Goal: Task Accomplishment & Management: Complete application form

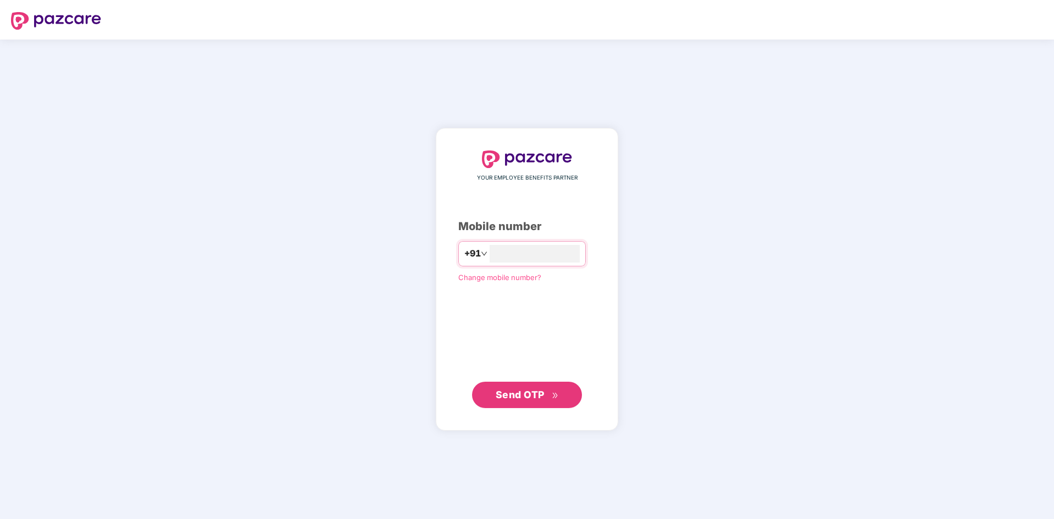
type input "**********"
click at [517, 396] on span "Send OTP" at bounding box center [520, 395] width 49 height 12
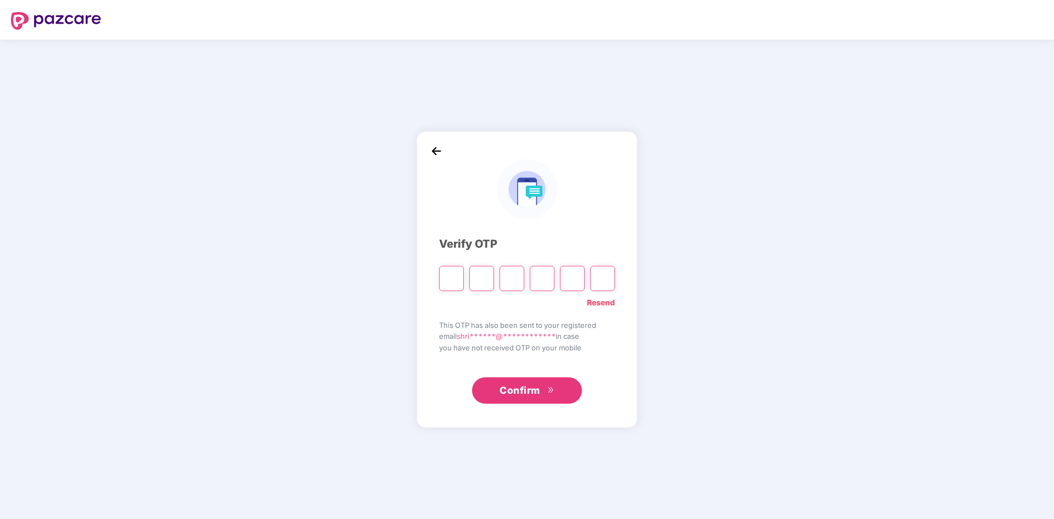
type input "*"
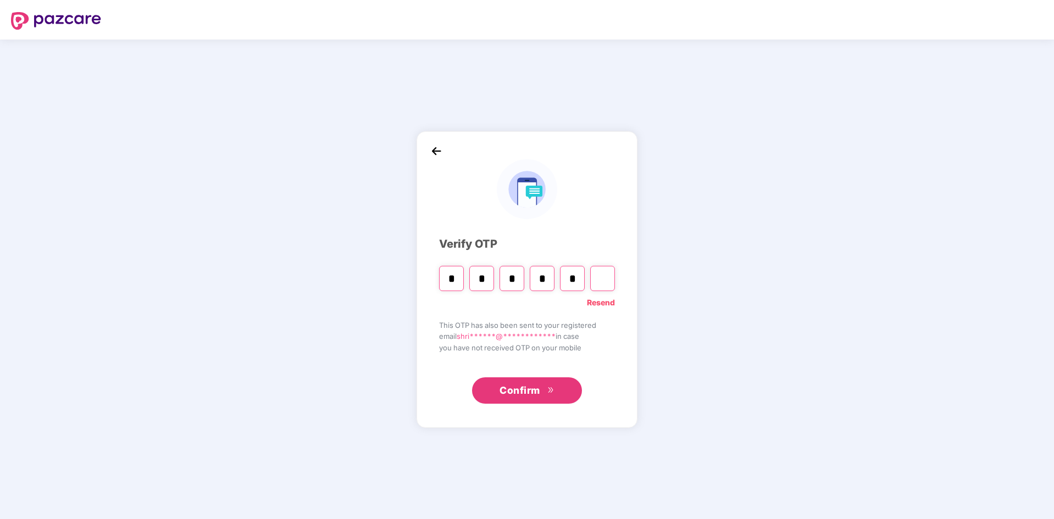
type input "*"
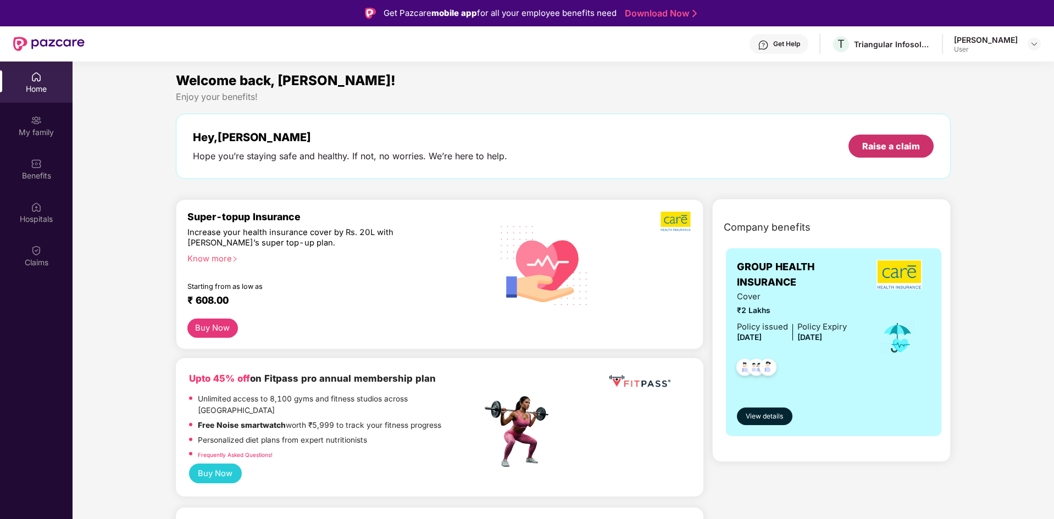
click at [909, 147] on div "Raise a claim" at bounding box center [891, 146] width 58 height 12
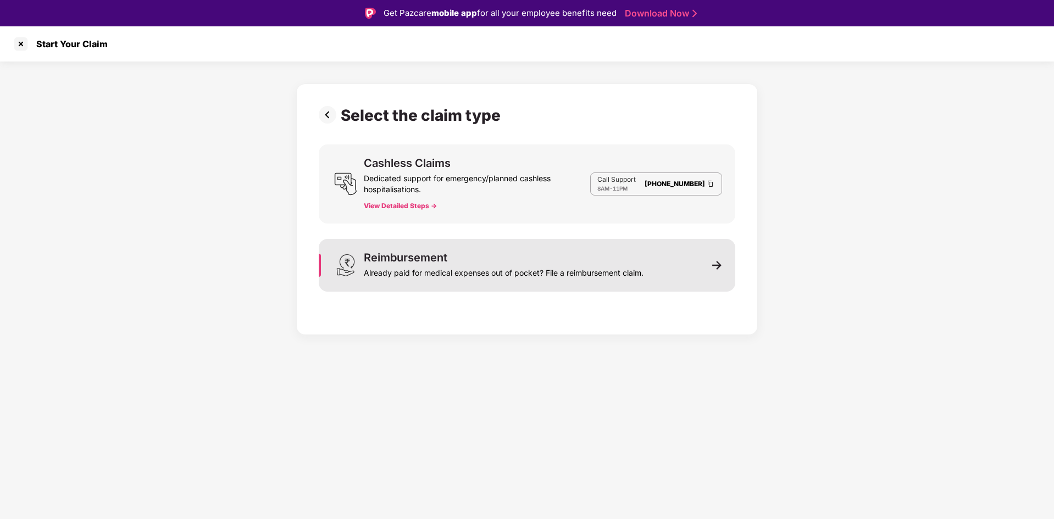
click at [568, 264] on div "Already paid for medical expenses out of pocket? File a reimbursement claim." at bounding box center [504, 270] width 280 height 15
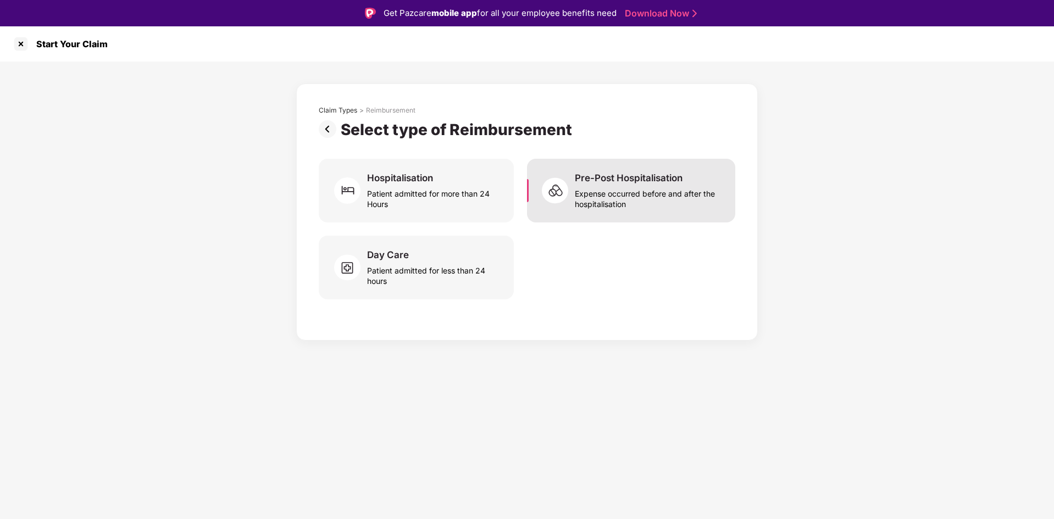
click at [621, 191] on div "Expense occurred before and after the hospitalisation" at bounding box center [648, 196] width 147 height 25
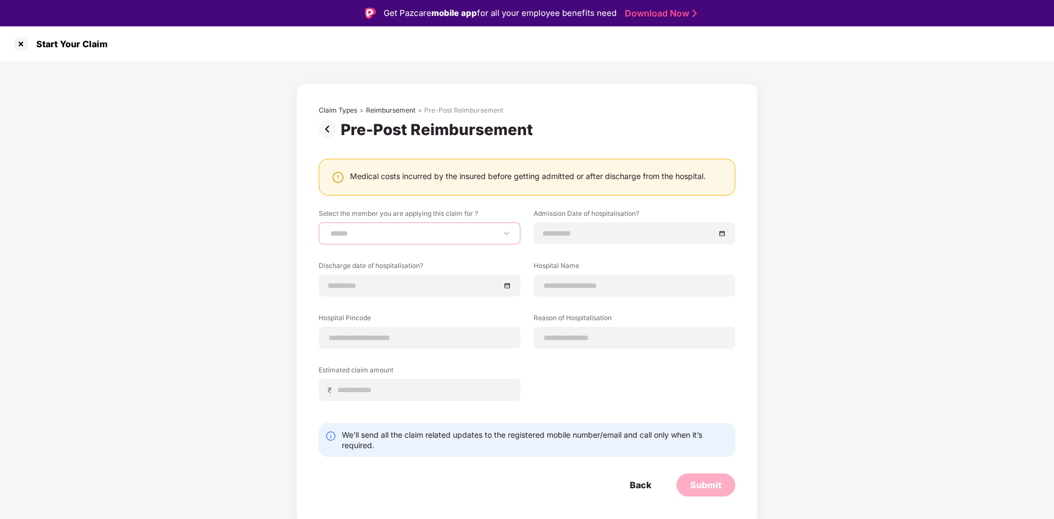
click at [467, 237] on select "**********" at bounding box center [419, 233] width 183 height 9
select select "**********"
click at [328, 229] on select "**********" at bounding box center [419, 233] width 183 height 9
click at [584, 234] on input at bounding box center [629, 233] width 172 height 12
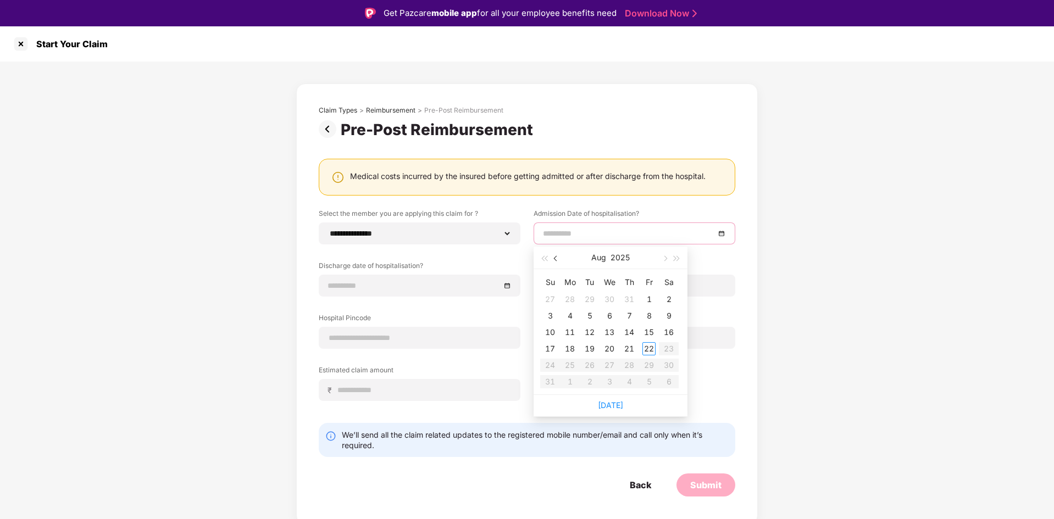
click at [557, 258] on span "button" at bounding box center [556, 258] width 5 height 5
type input "**********"
click at [669, 299] on div "5" at bounding box center [668, 299] width 13 height 13
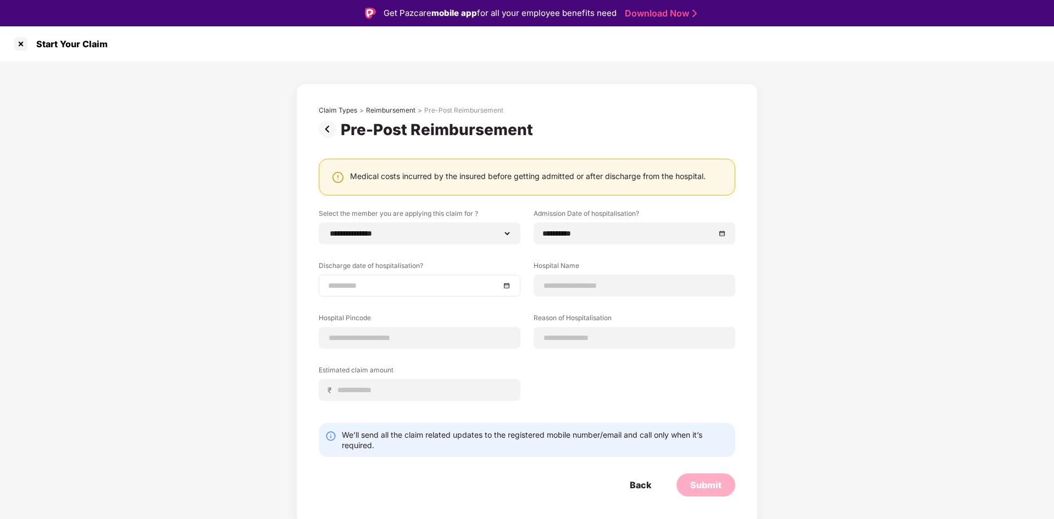
click at [510, 287] on div at bounding box center [419, 286] width 183 height 12
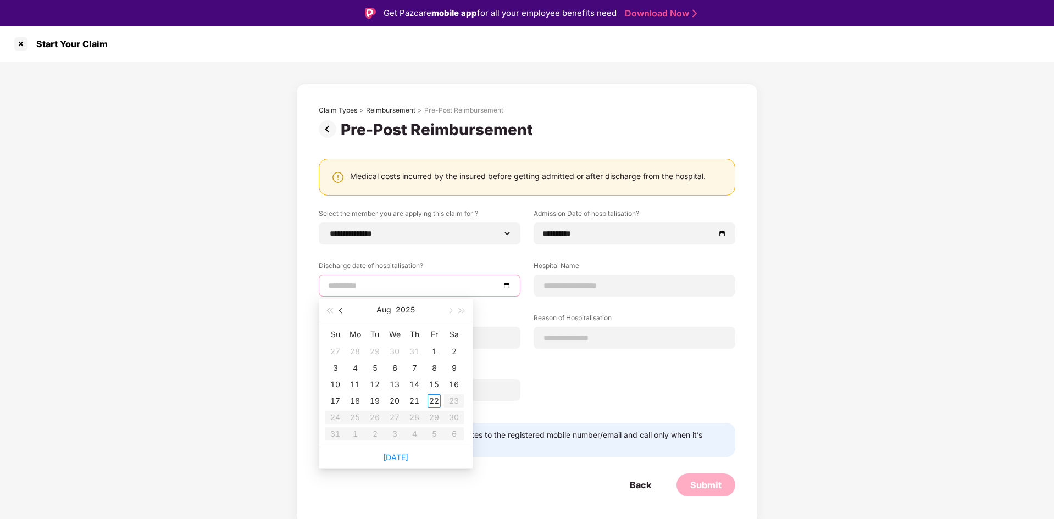
click at [342, 313] on button "button" at bounding box center [341, 310] width 12 height 22
type input "**********"
click at [434, 369] on div "11" at bounding box center [434, 368] width 13 height 13
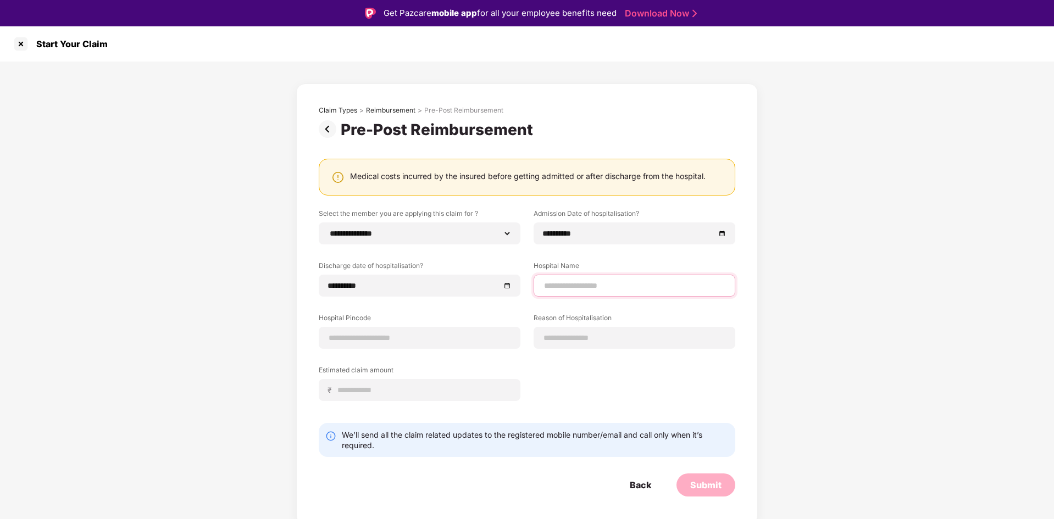
click at [596, 289] on input at bounding box center [634, 286] width 183 height 12
type input "**********"
click at [425, 341] on input at bounding box center [419, 338] width 183 height 12
type input "******"
select select "****"
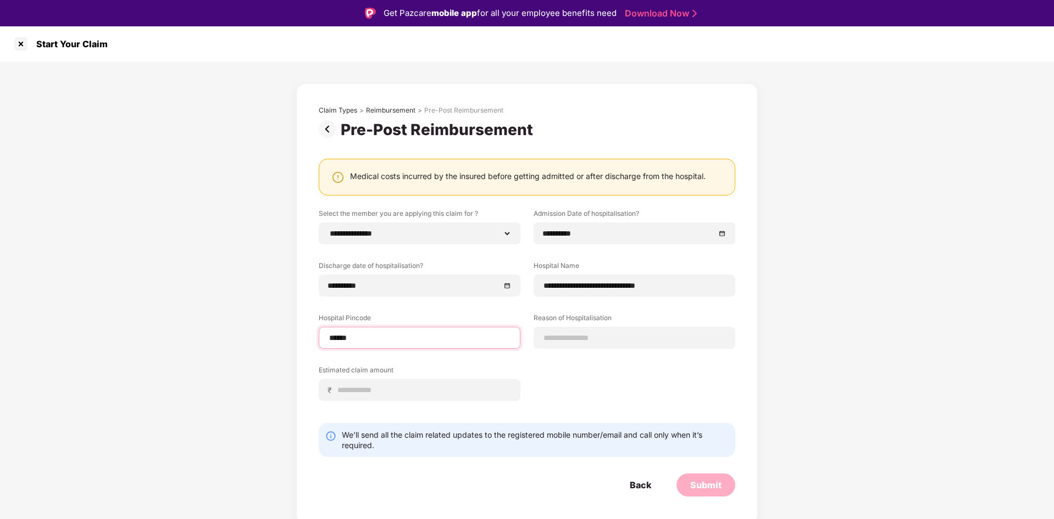
select select "**********"
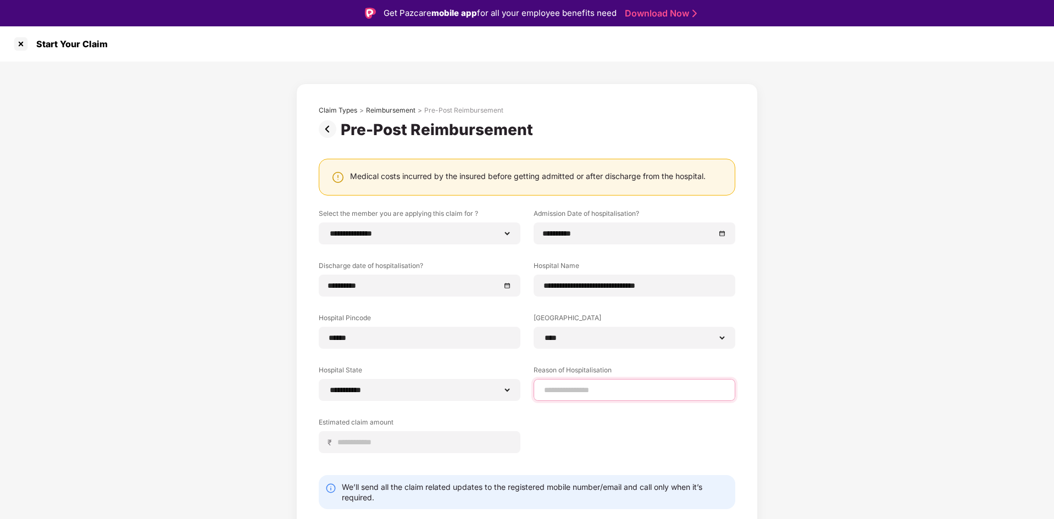
click at [581, 390] on input at bounding box center [634, 391] width 183 height 12
type input "*********"
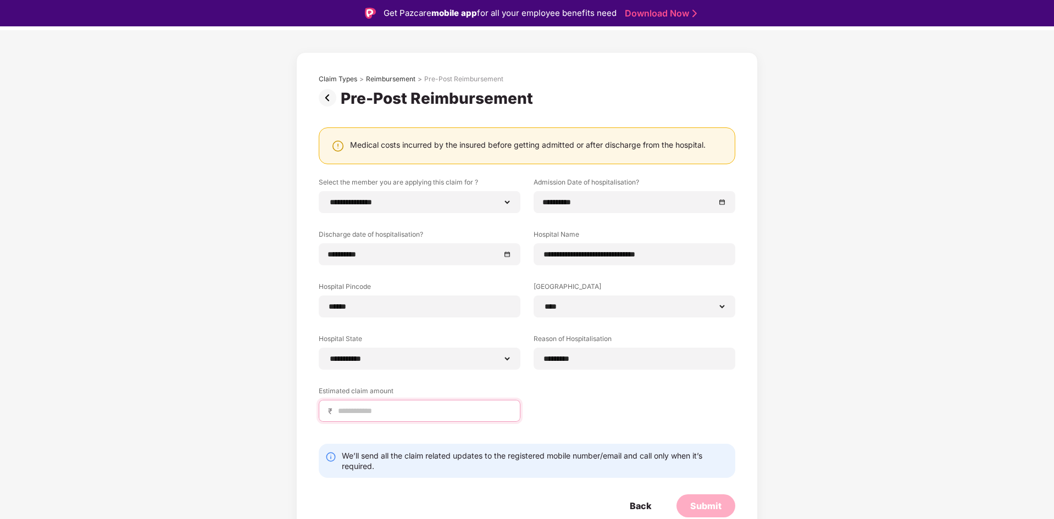
click at [391, 408] on input at bounding box center [424, 412] width 174 height 12
click at [385, 413] on input "*****" at bounding box center [424, 412] width 174 height 12
drag, startPoint x: 385, startPoint y: 413, endPoint x: 282, endPoint y: 412, distance: 103.3
click at [282, 412] on div "**********" at bounding box center [527, 287] width 1054 height 515
type input "*****"
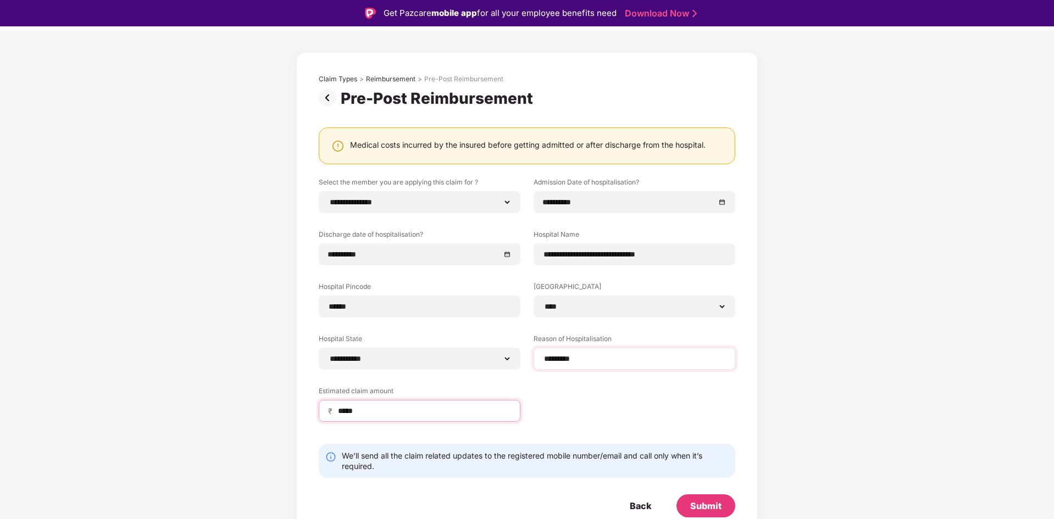
scroll to position [26, 0]
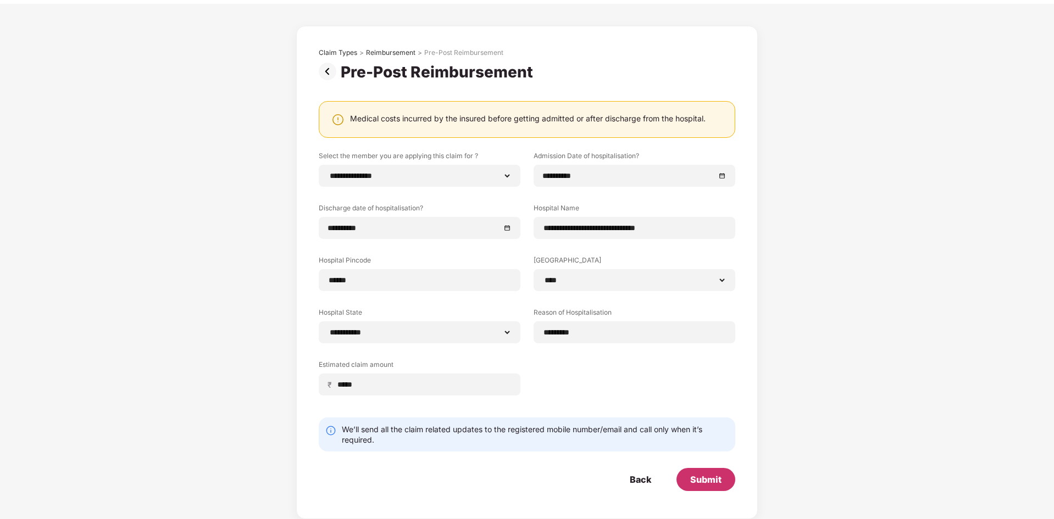
click at [719, 479] on div "Submit" at bounding box center [705, 480] width 31 height 12
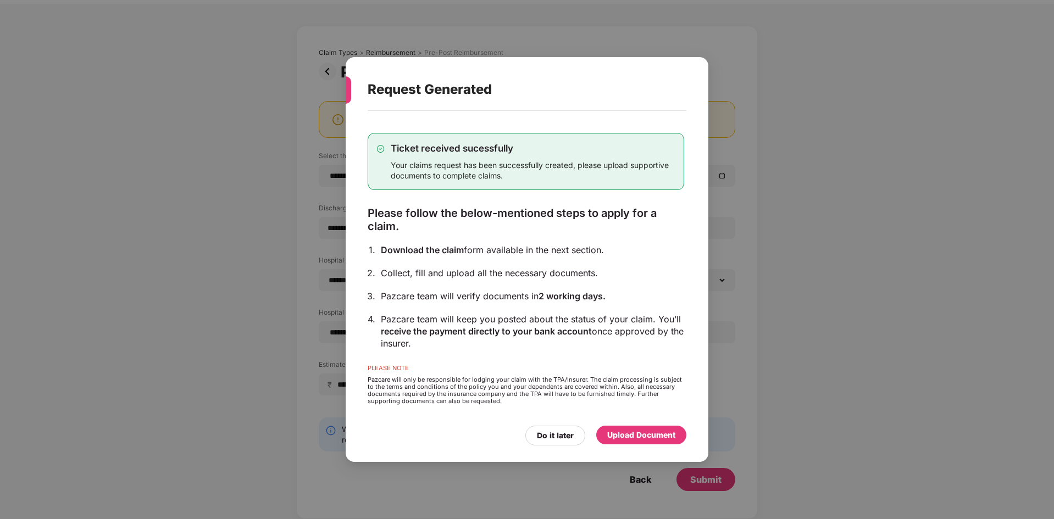
click at [643, 439] on div "Upload Document" at bounding box center [641, 435] width 68 height 12
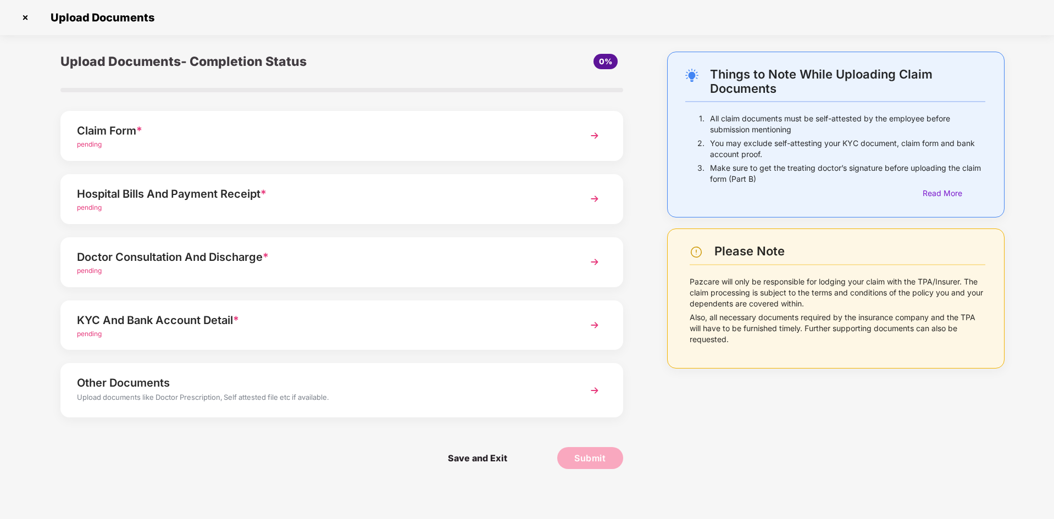
click at [122, 131] on div "Claim Form *" at bounding box center [319, 131] width 485 height 18
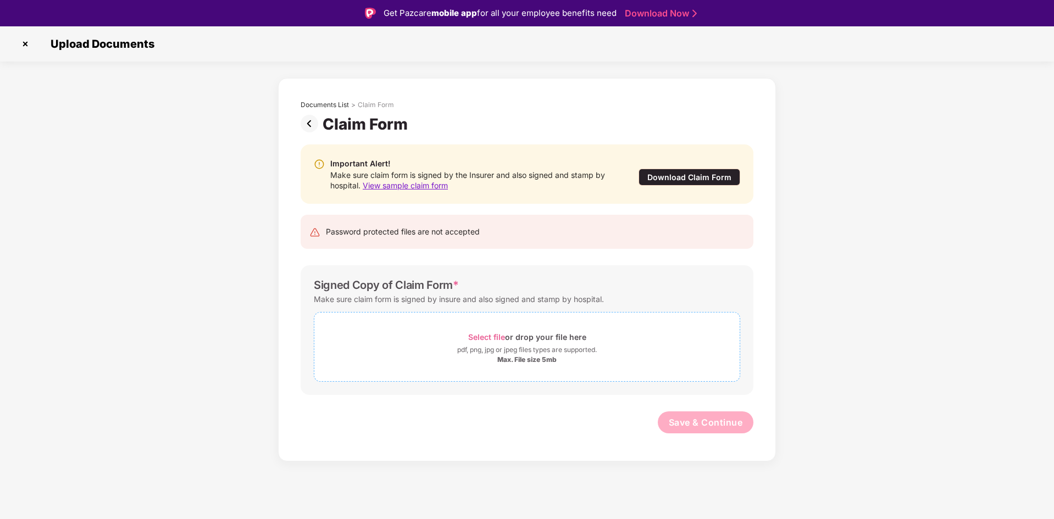
click at [486, 336] on span "Select file" at bounding box center [486, 336] width 37 height 9
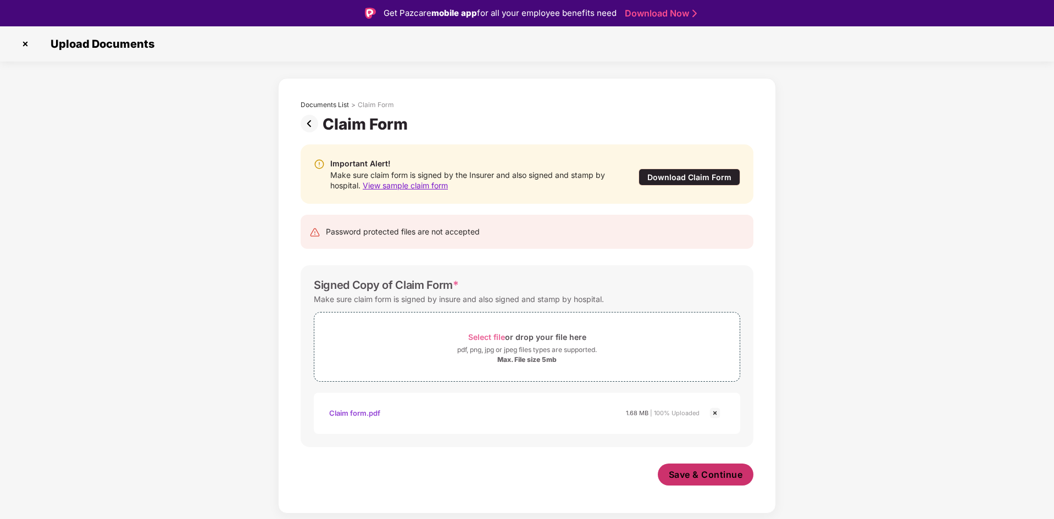
click at [700, 480] on span "Save & Continue" at bounding box center [706, 475] width 74 height 12
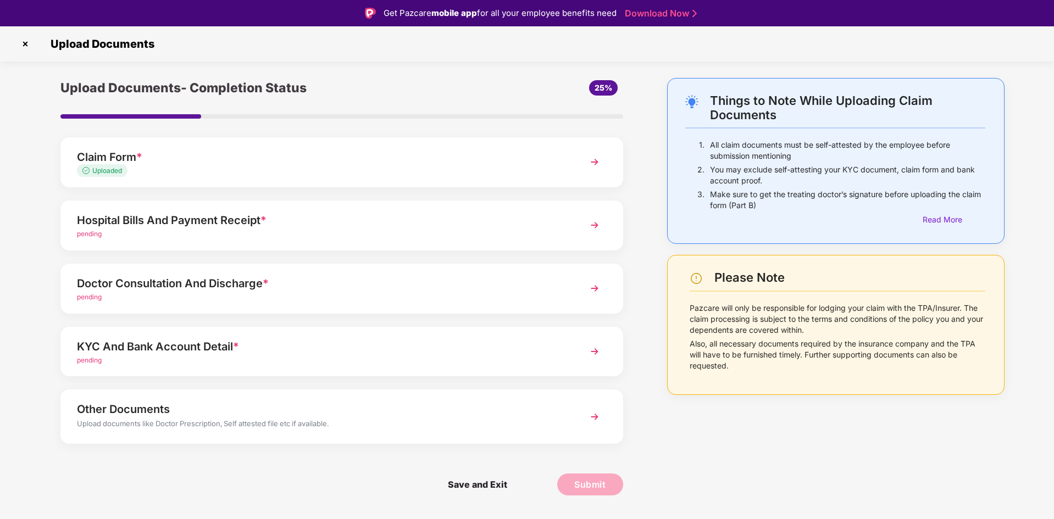
click at [210, 222] on div "Hospital Bills And Payment Receipt *" at bounding box center [319, 221] width 485 height 18
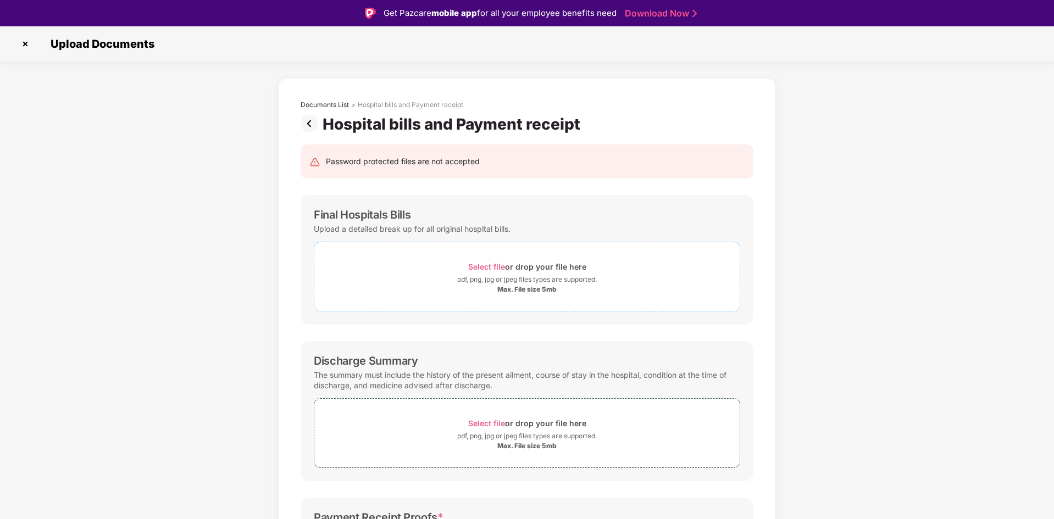
click at [485, 268] on span "Select file" at bounding box center [486, 266] width 37 height 9
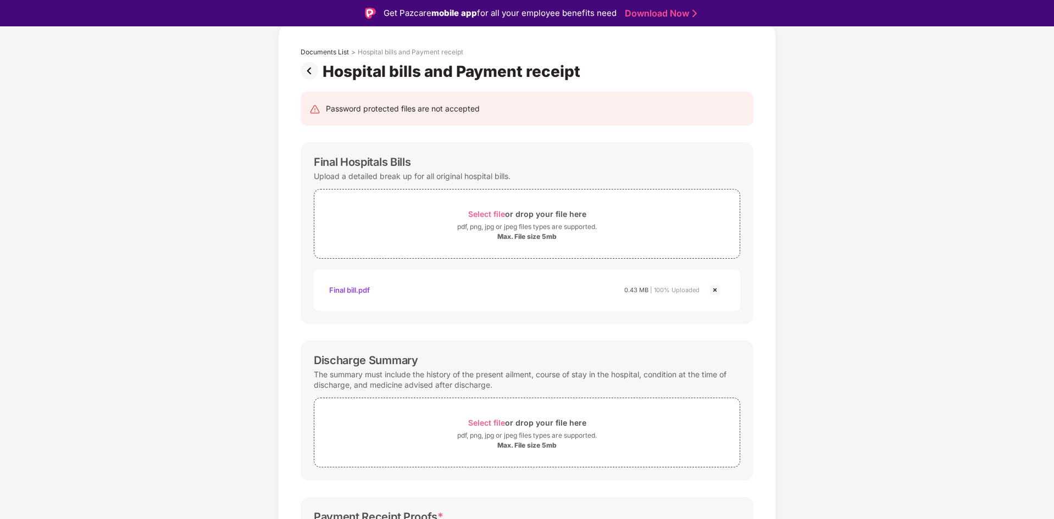
scroll to position [165, 0]
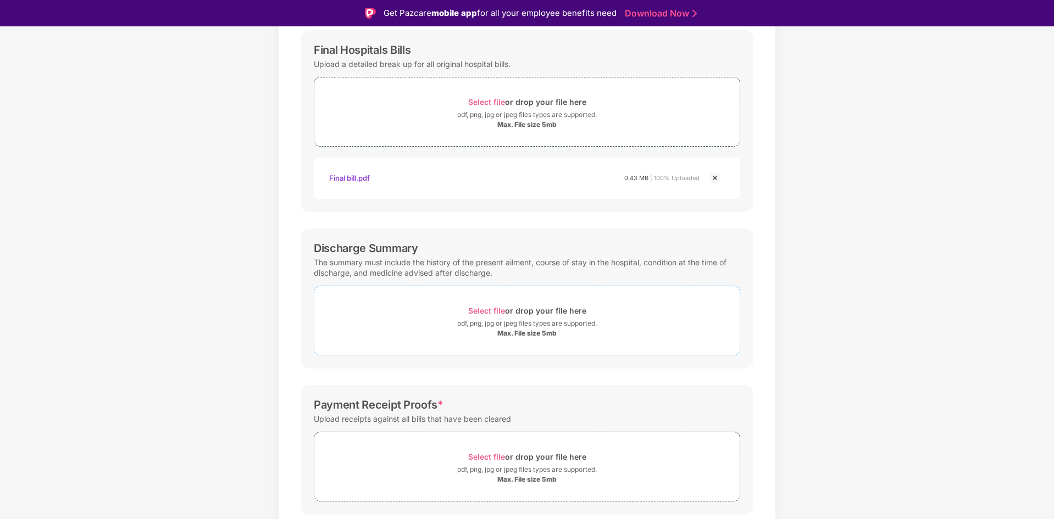
click at [485, 309] on span "Select file" at bounding box center [486, 310] width 37 height 9
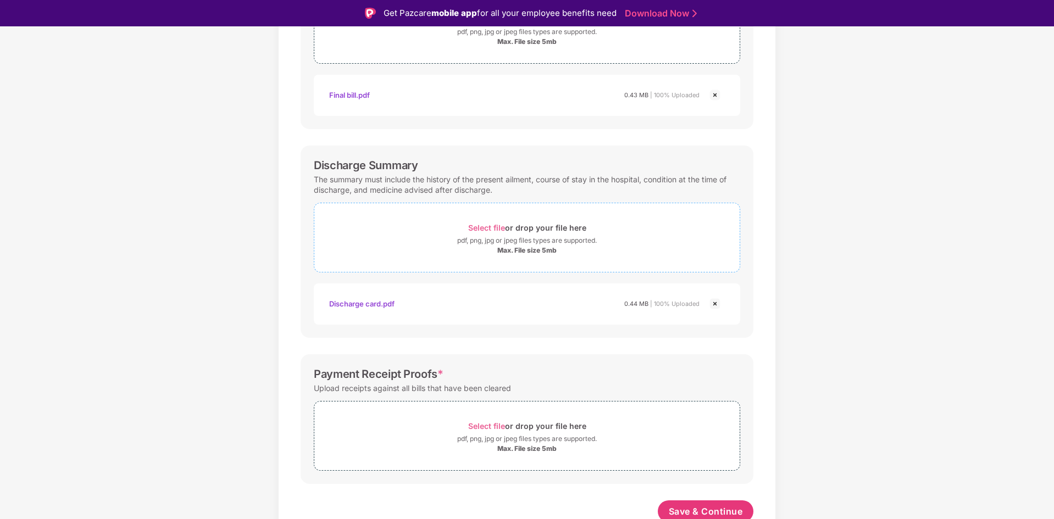
scroll to position [253, 0]
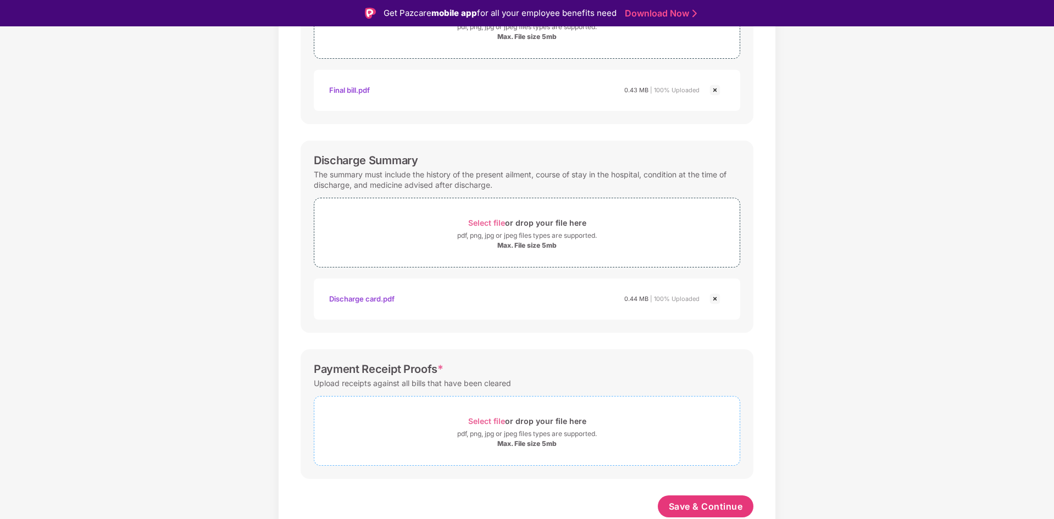
click at [480, 418] on span "Select file" at bounding box center [486, 421] width 37 height 9
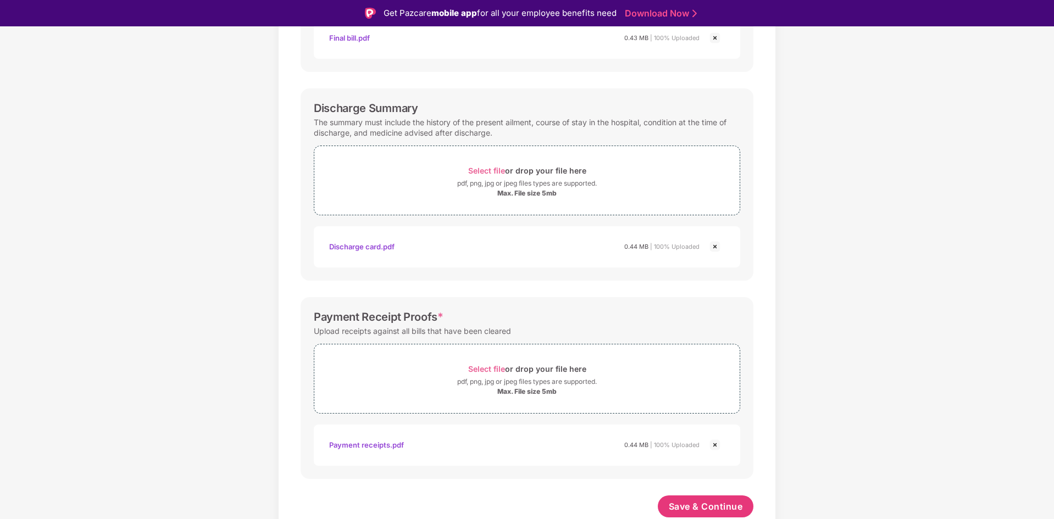
scroll to position [305, 0]
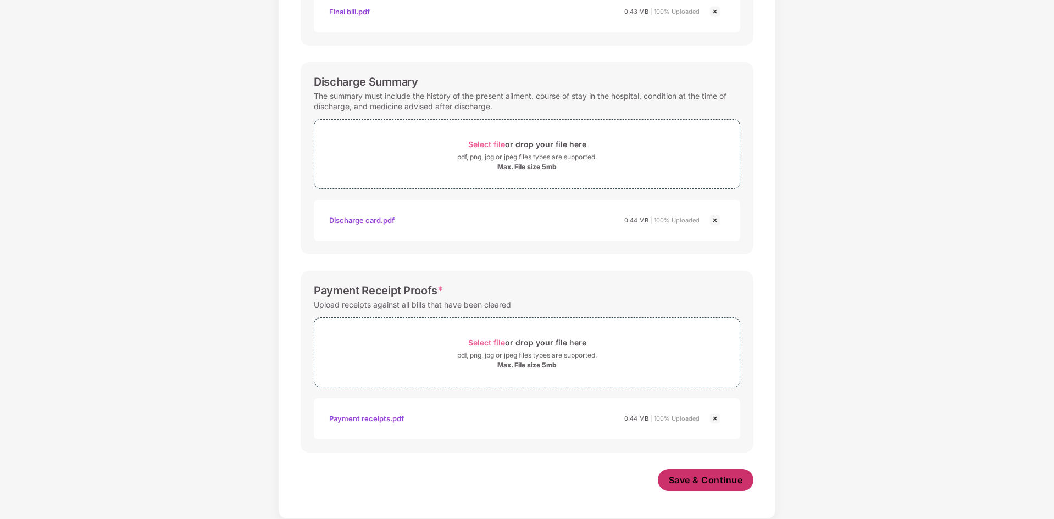
click at [692, 483] on span "Save & Continue" at bounding box center [706, 480] width 74 height 12
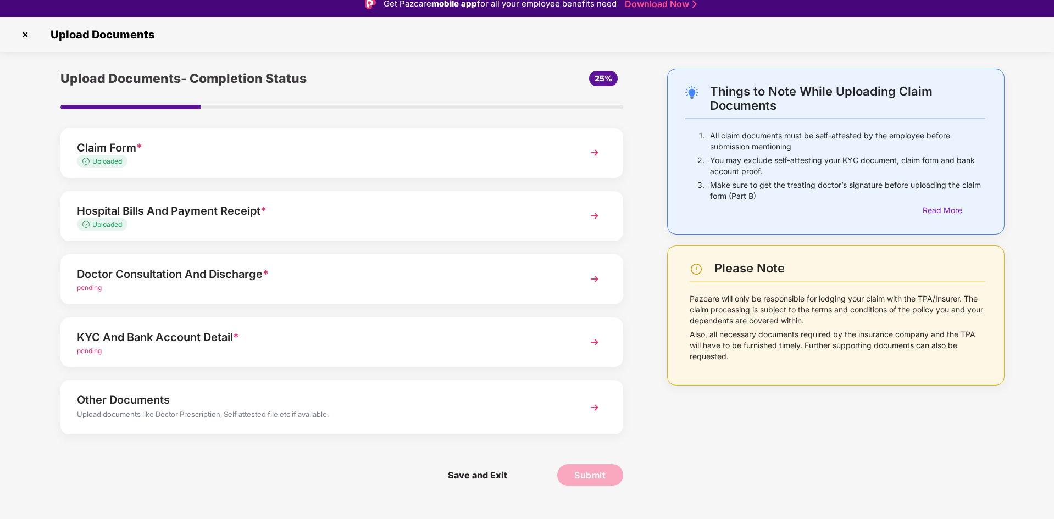
scroll to position [0, 0]
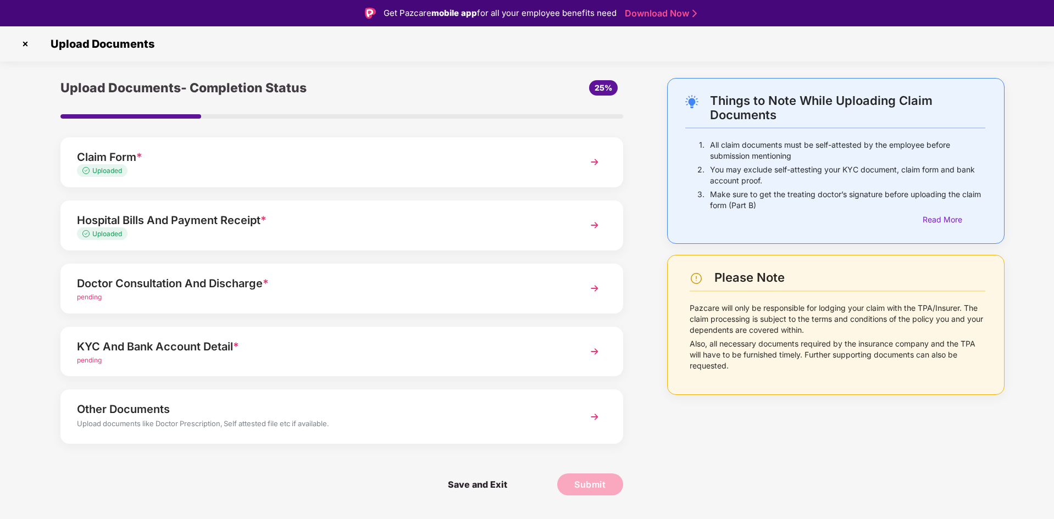
click at [238, 287] on div "Doctor Consultation And Discharge *" at bounding box center [319, 284] width 485 height 18
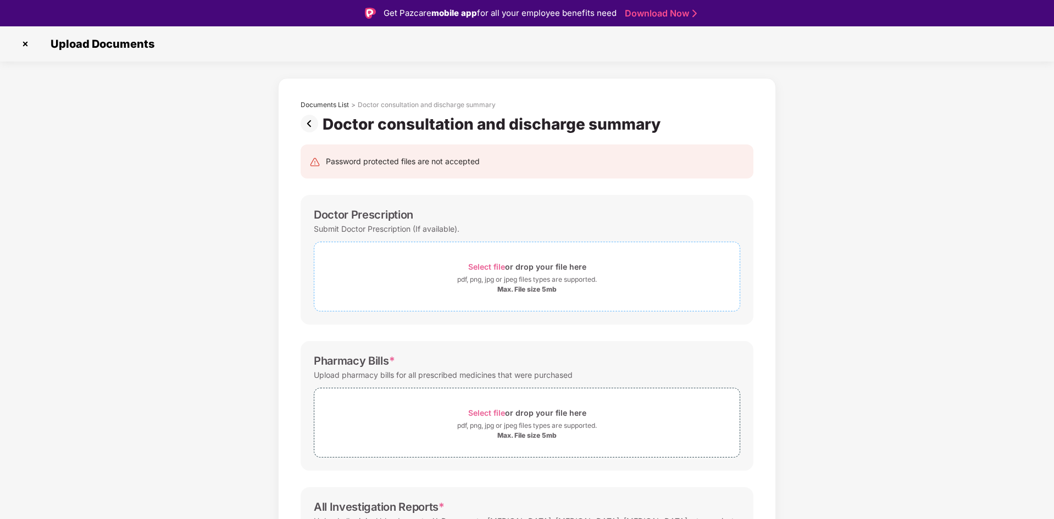
click at [477, 267] on span "Select file" at bounding box center [486, 266] width 37 height 9
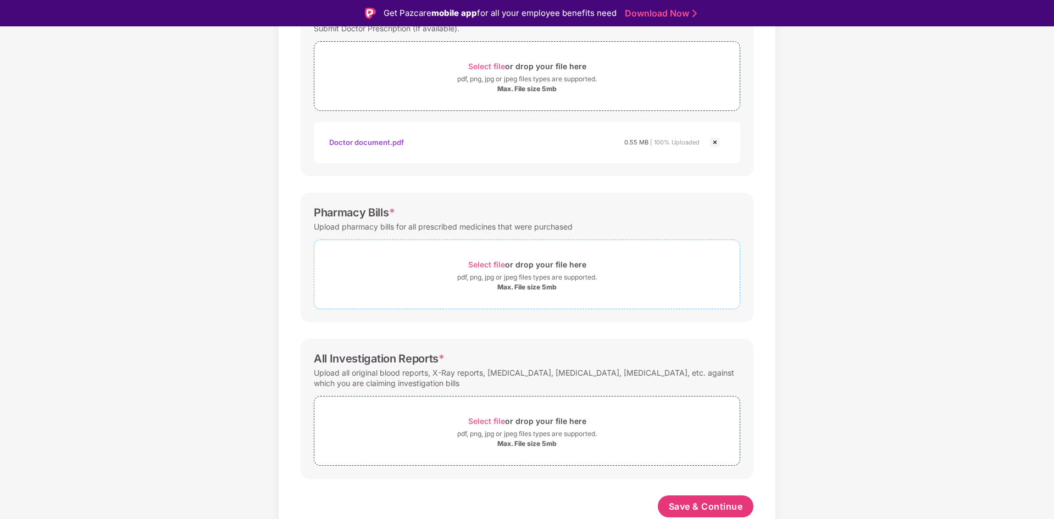
scroll to position [201, 0]
click at [482, 264] on span "Select file" at bounding box center [486, 264] width 37 height 9
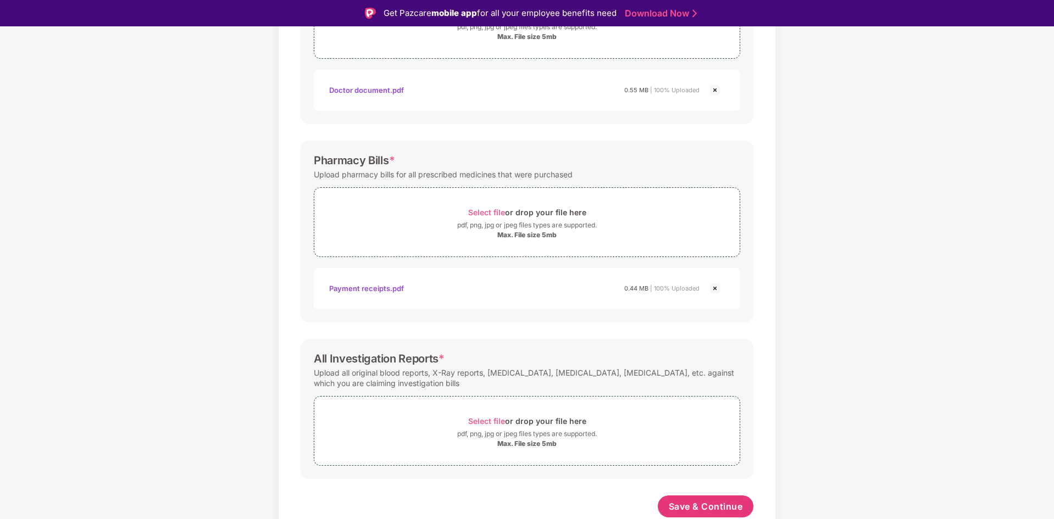
scroll to position [253, 0]
click at [481, 422] on span "Select file" at bounding box center [486, 421] width 37 height 9
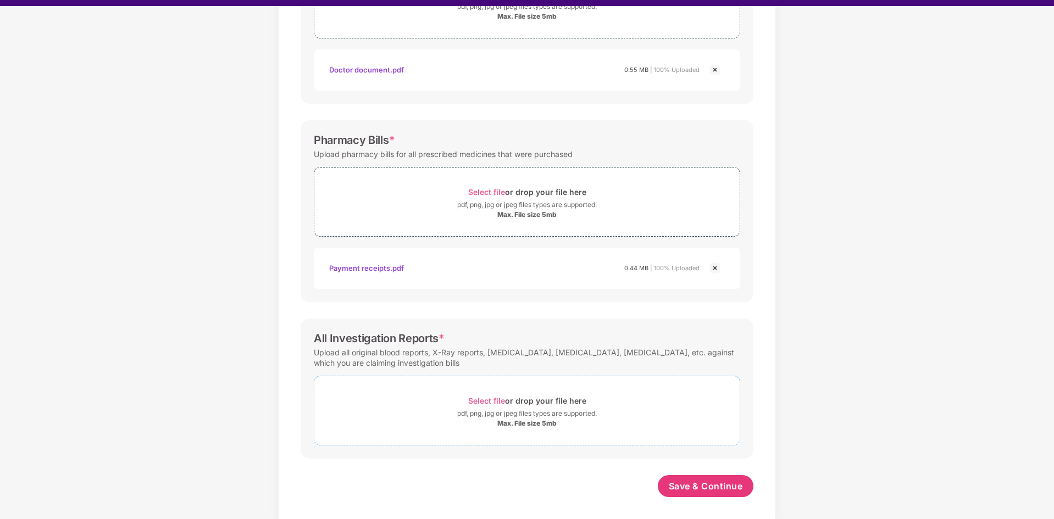
scroll to position [26, 0]
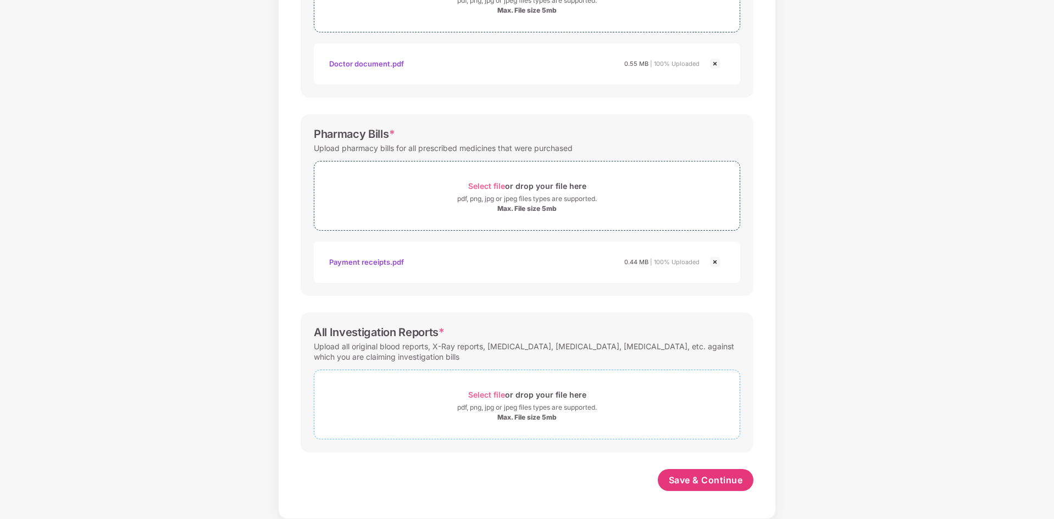
click at [490, 396] on span "Select file" at bounding box center [486, 394] width 37 height 9
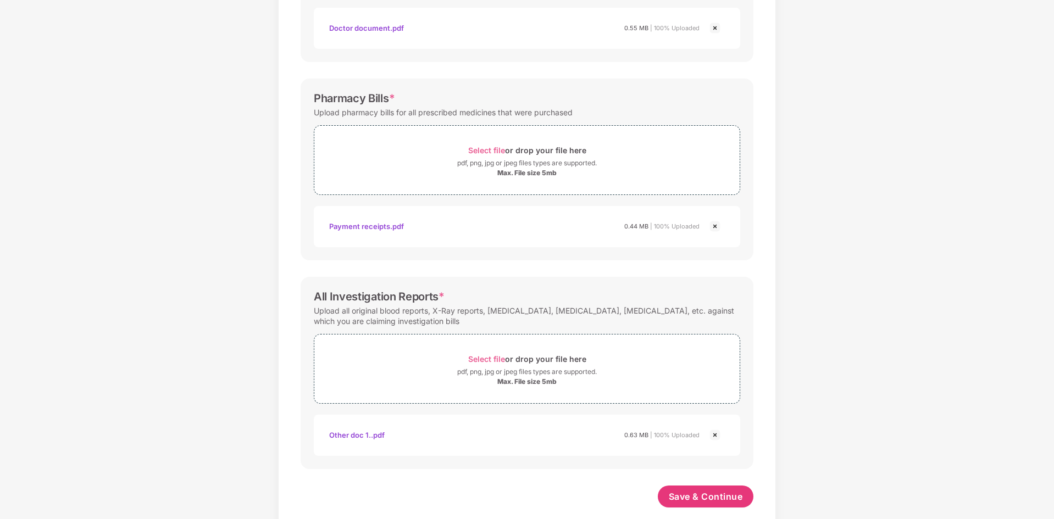
scroll to position [305, 0]
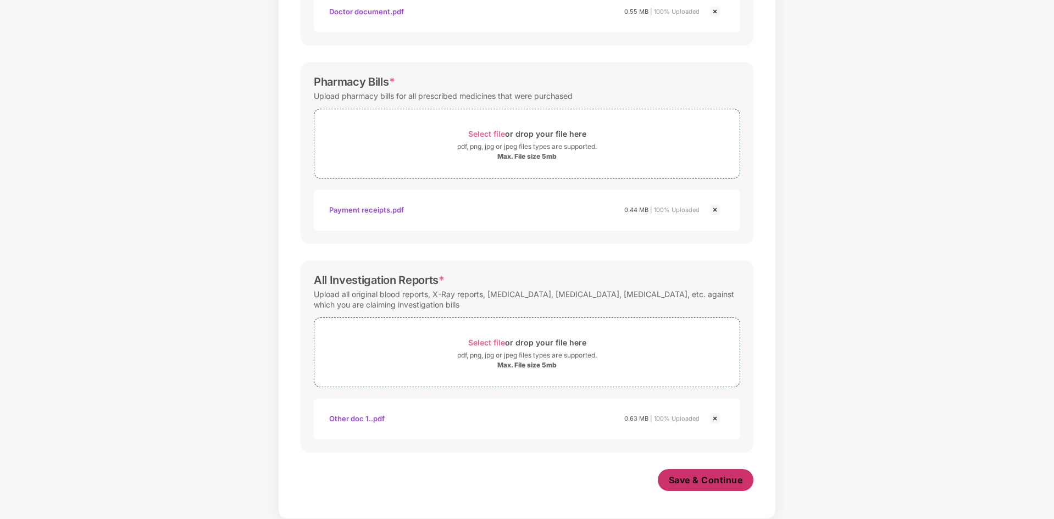
click at [689, 480] on span "Save & Continue" at bounding box center [706, 480] width 74 height 12
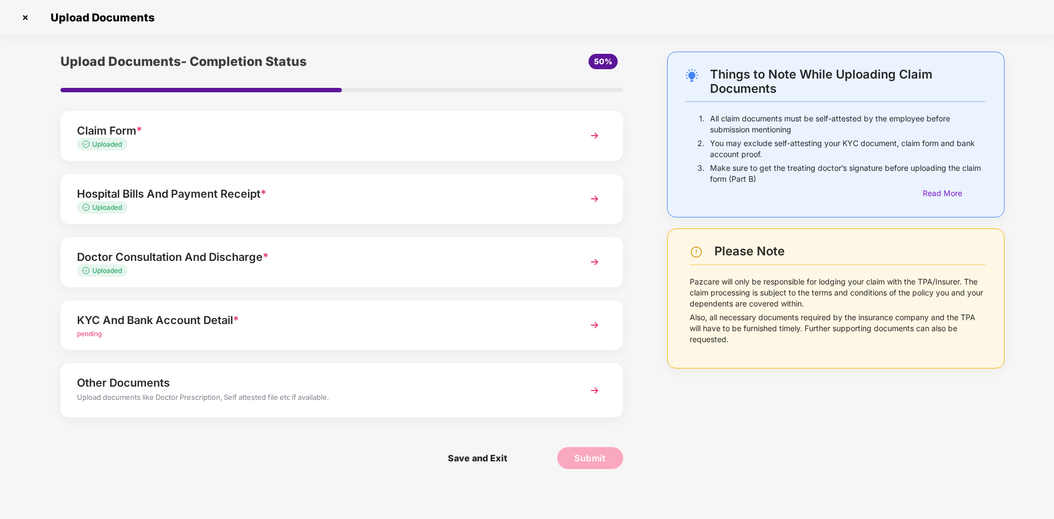
click at [231, 321] on div "KYC And Bank Account Detail *" at bounding box center [319, 321] width 485 height 18
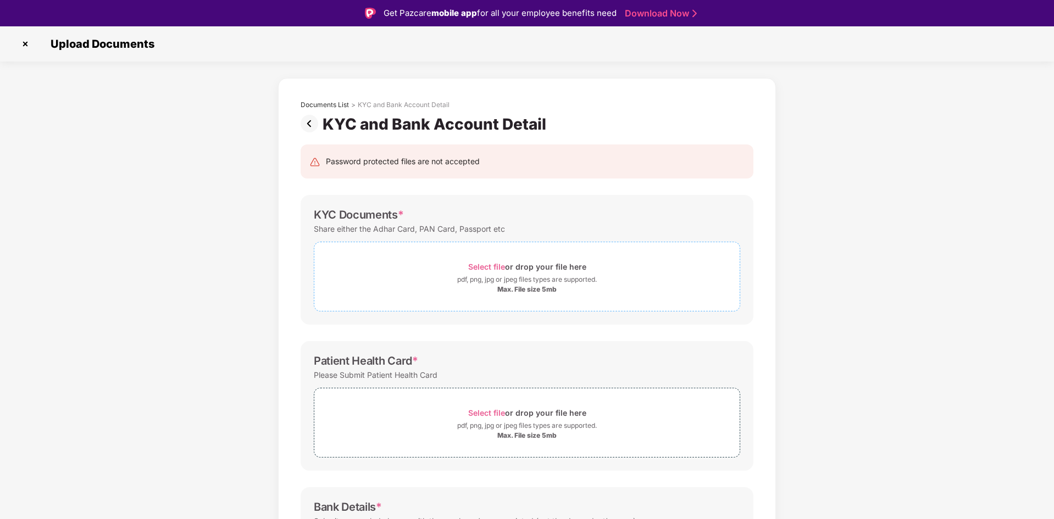
click at [481, 265] on span "Select file" at bounding box center [486, 266] width 37 height 9
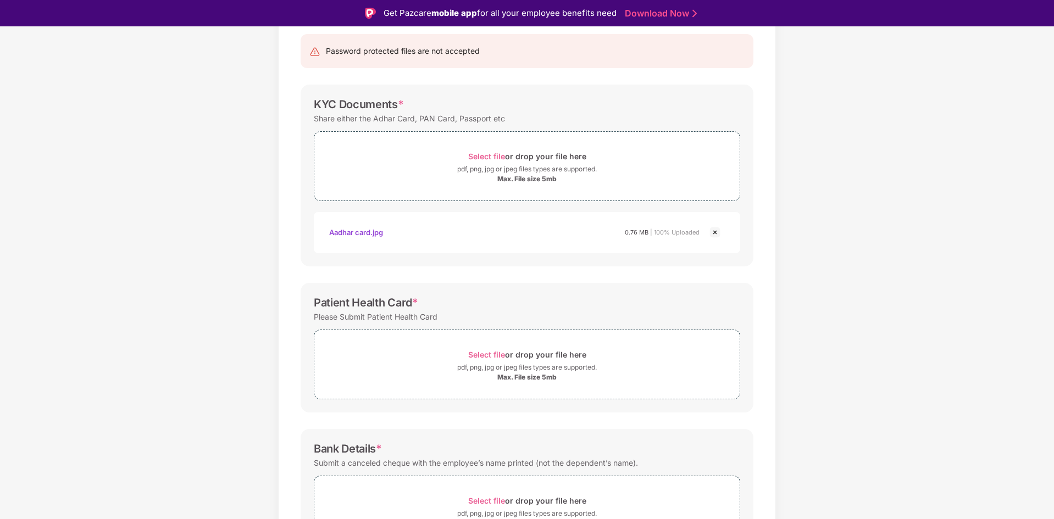
scroll to position [165, 0]
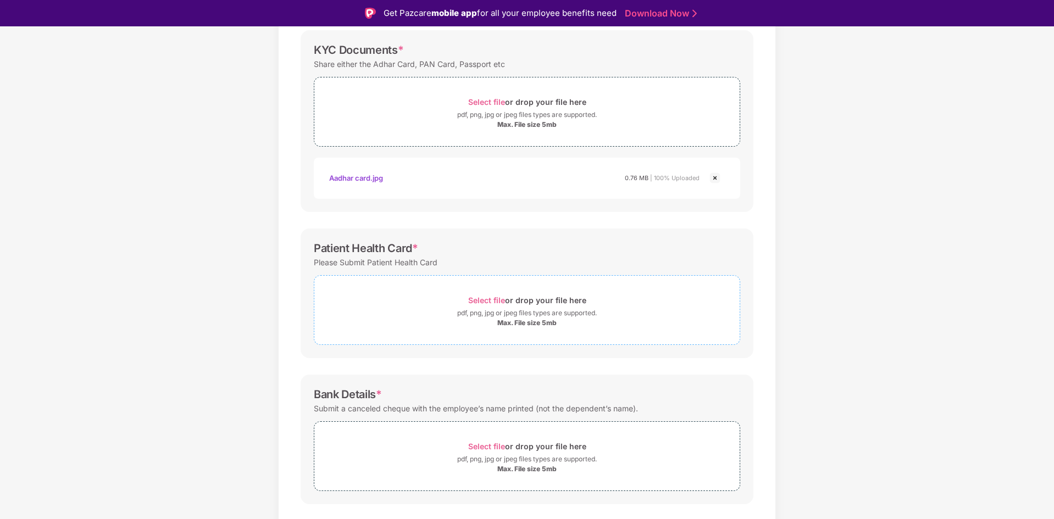
click at [489, 299] on span "Select file" at bounding box center [486, 300] width 37 height 9
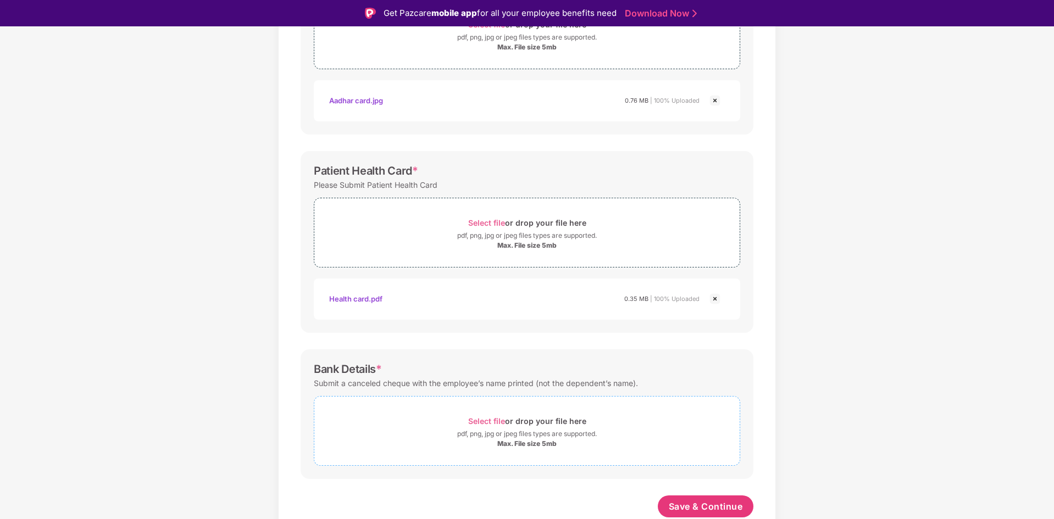
scroll to position [242, 0]
click at [484, 422] on span "Select file" at bounding box center [486, 421] width 37 height 9
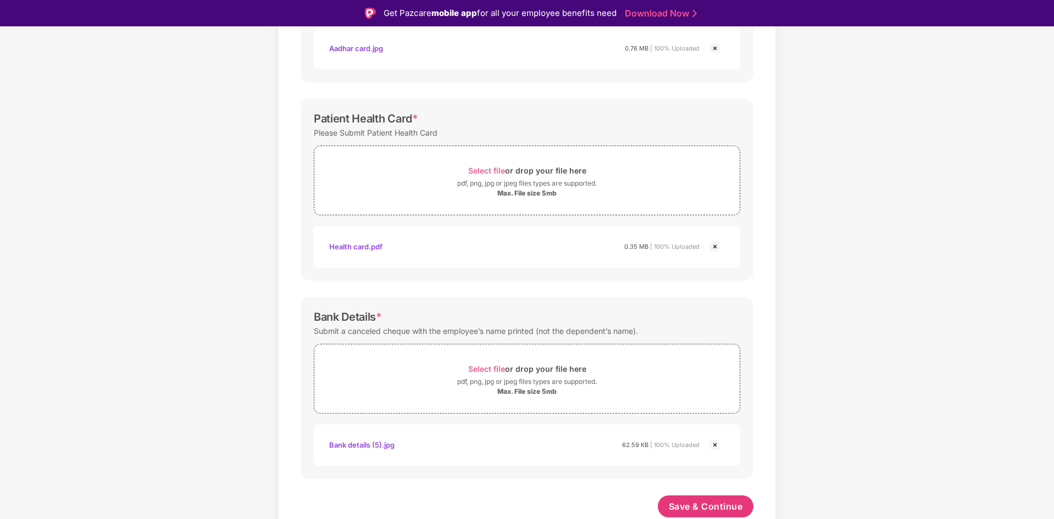
scroll to position [295, 0]
click at [681, 505] on span "Save & Continue" at bounding box center [706, 507] width 74 height 12
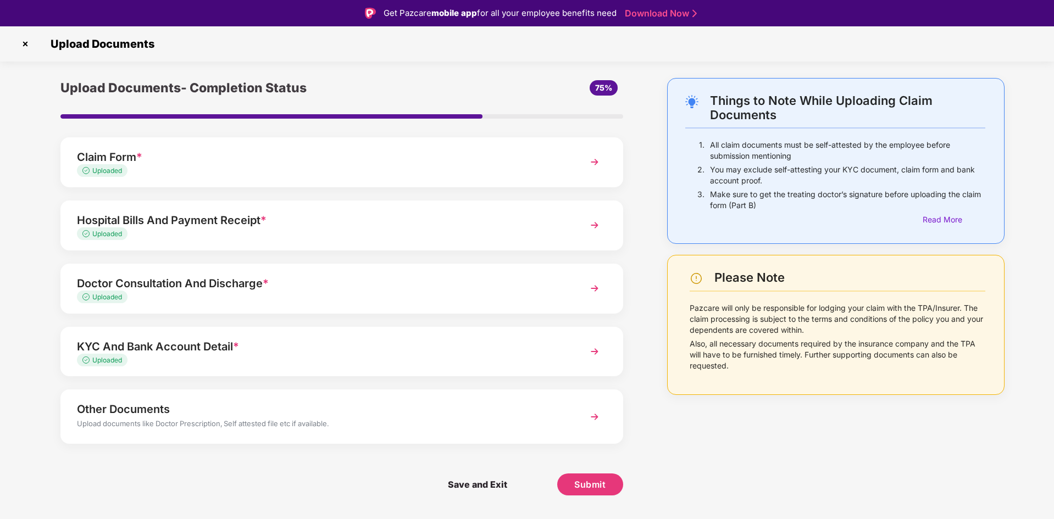
click at [264, 421] on div "Upload documents like Doctor Prescription, Self attested file etc if available." at bounding box center [319, 425] width 485 height 14
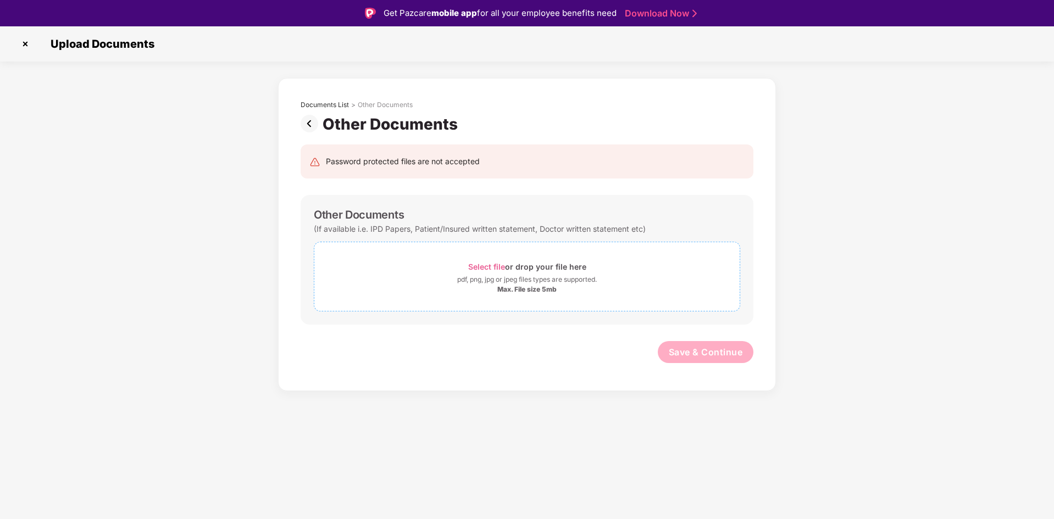
click at [495, 266] on span "Select file" at bounding box center [486, 266] width 37 height 9
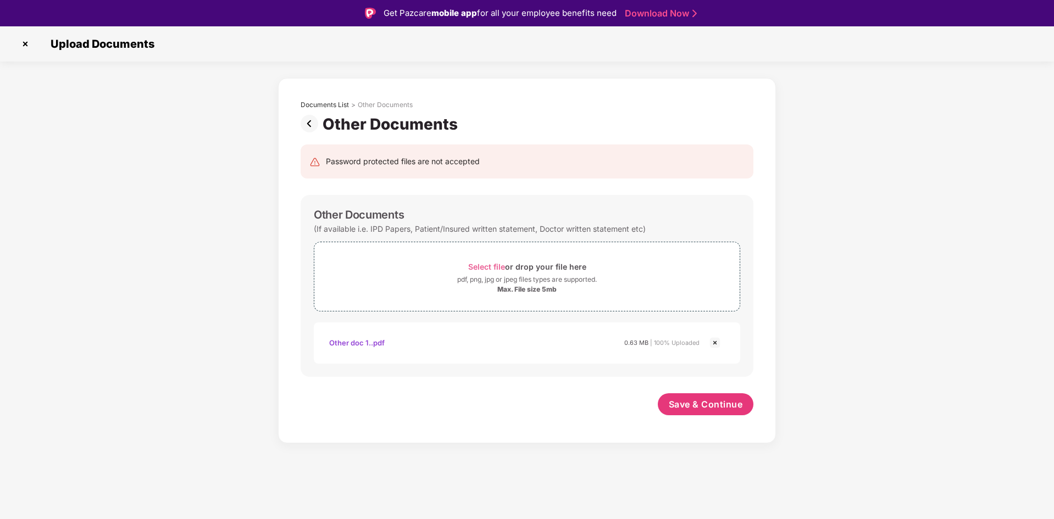
scroll to position [26, 0]
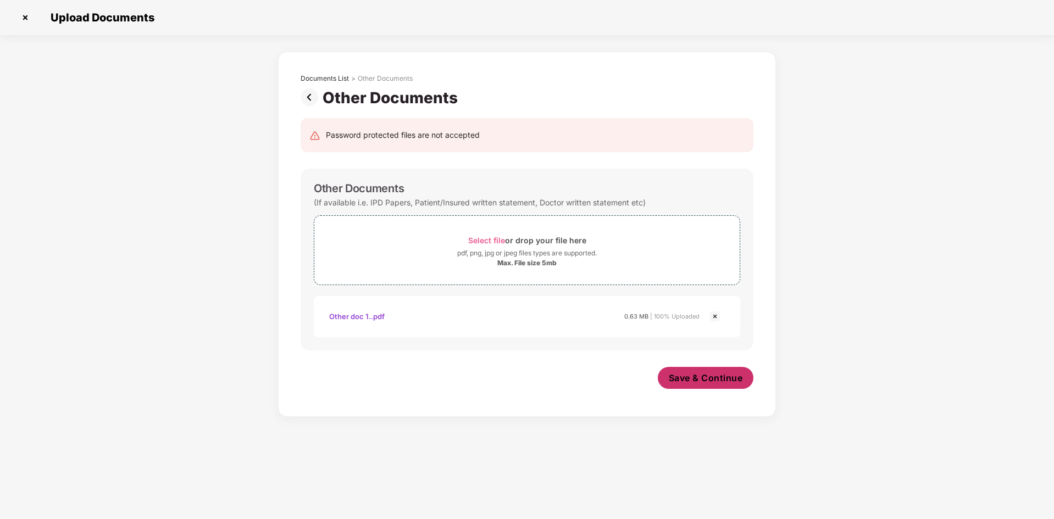
click at [690, 376] on span "Save & Continue" at bounding box center [706, 378] width 74 height 12
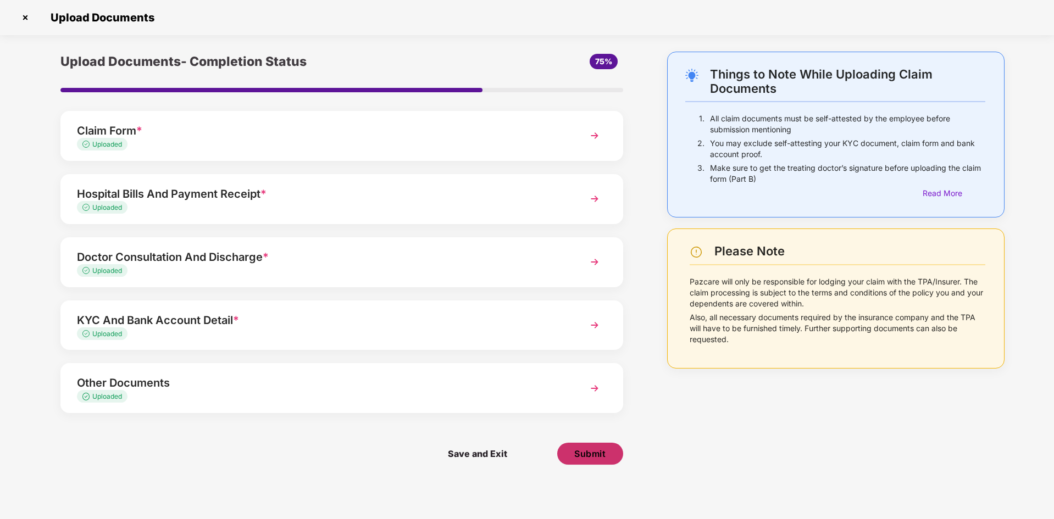
click at [605, 452] on span "Submit" at bounding box center [589, 454] width 31 height 12
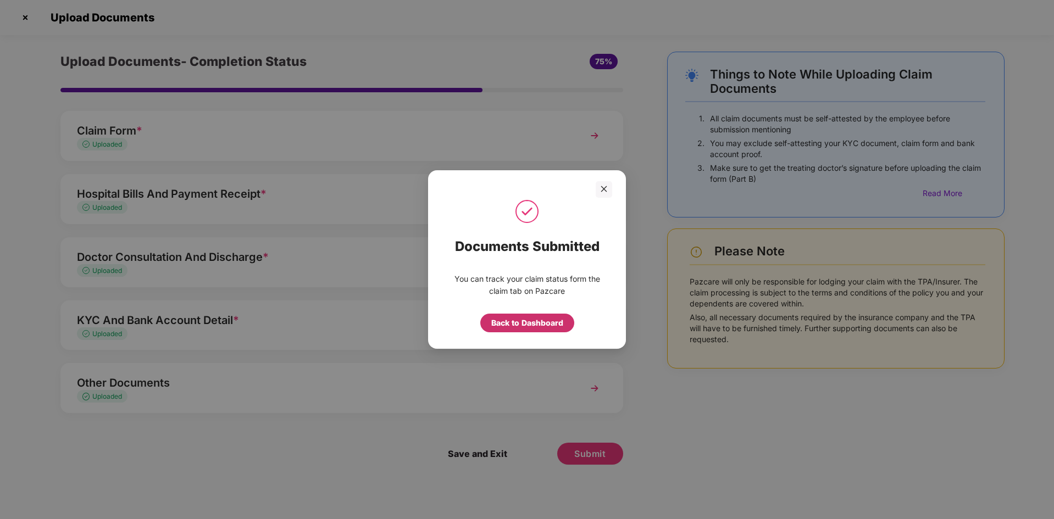
click at [538, 323] on div "Back to Dashboard" at bounding box center [527, 323] width 72 height 12
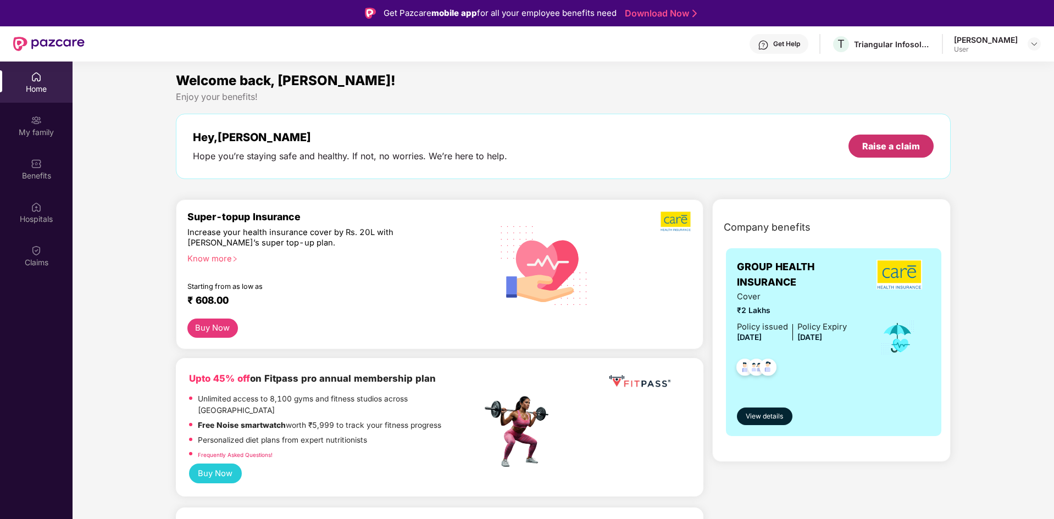
click at [890, 143] on div "Raise a claim" at bounding box center [891, 146] width 58 height 12
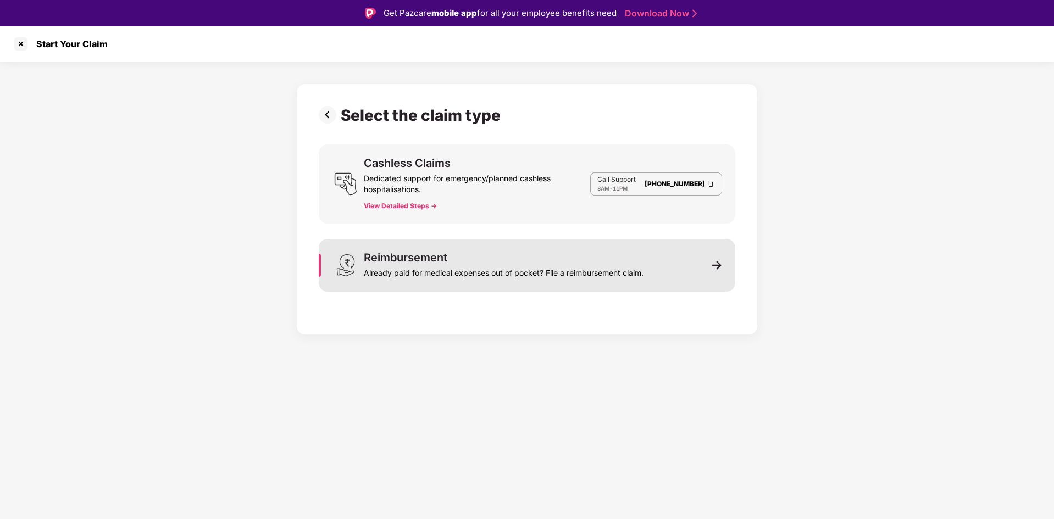
click at [474, 267] on div "Already paid for medical expenses out of pocket? File a reimbursement claim." at bounding box center [504, 270] width 280 height 15
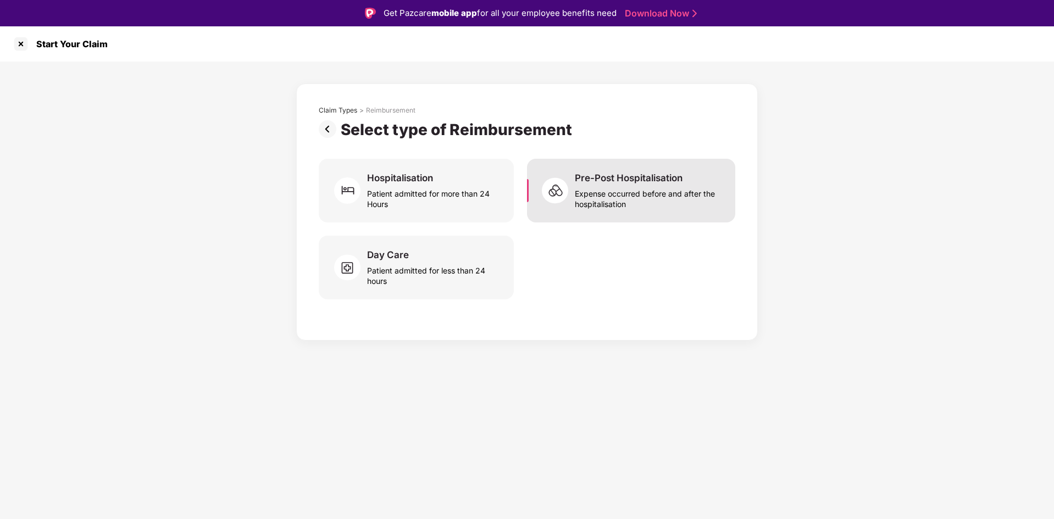
click at [606, 180] on div "Pre-Post Hospitalisation" at bounding box center [629, 178] width 108 height 12
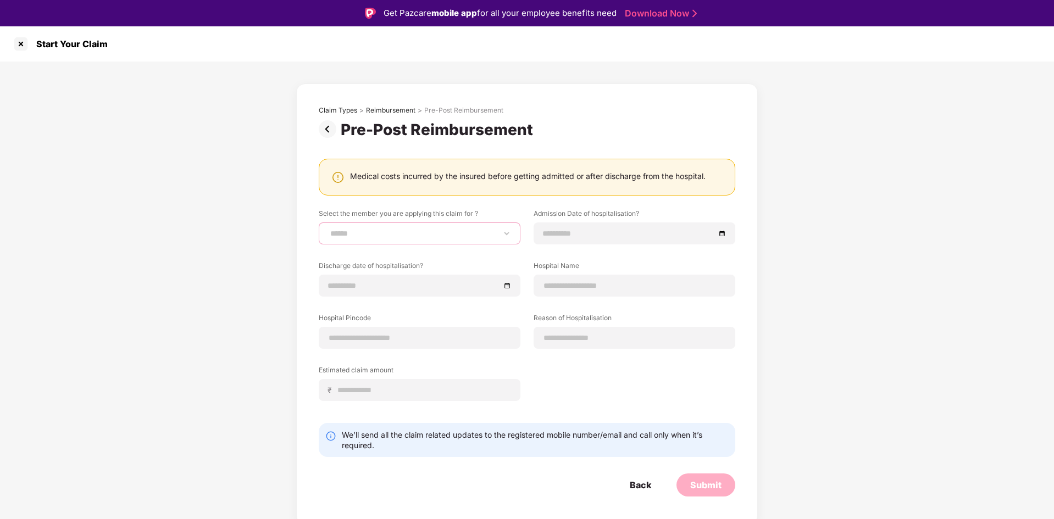
click at [423, 235] on select "**********" at bounding box center [419, 233] width 183 height 9
select select "**********"
click at [328, 229] on select "**********" at bounding box center [419, 233] width 183 height 9
click at [568, 232] on input at bounding box center [629, 233] width 172 height 12
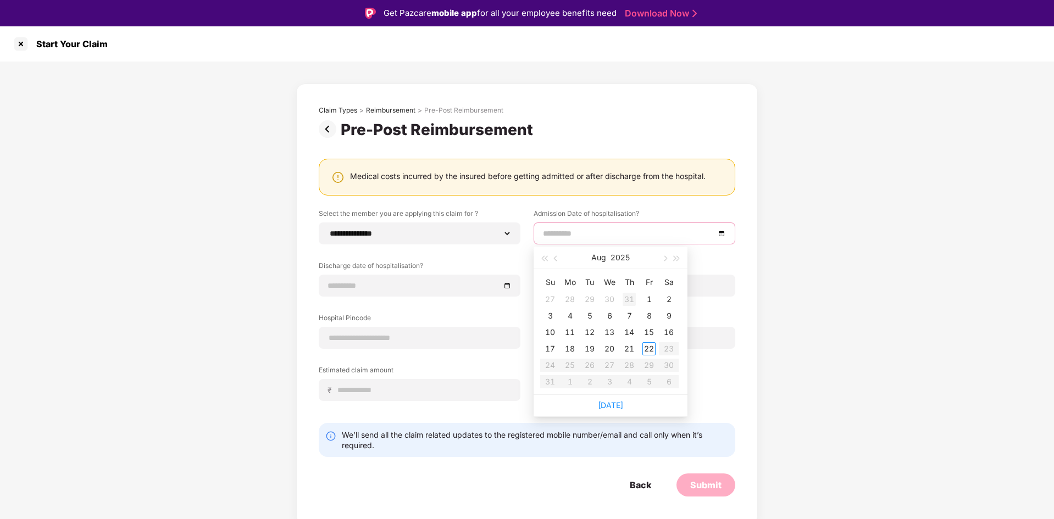
type input "**********"
click at [559, 257] on button "button" at bounding box center [556, 258] width 12 height 22
type input "**********"
click at [552, 313] on div "6" at bounding box center [549, 315] width 13 height 13
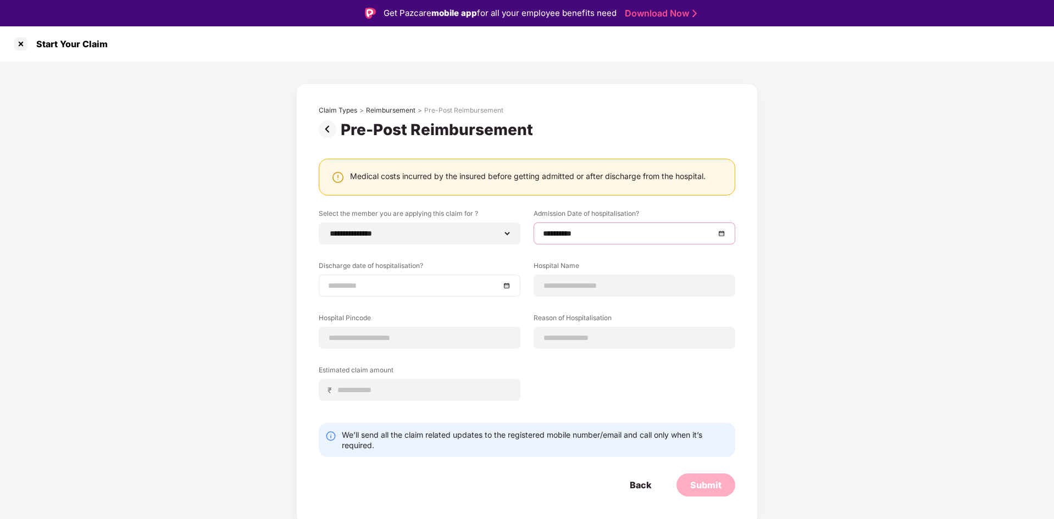
click at [448, 289] on input at bounding box center [414, 286] width 172 height 12
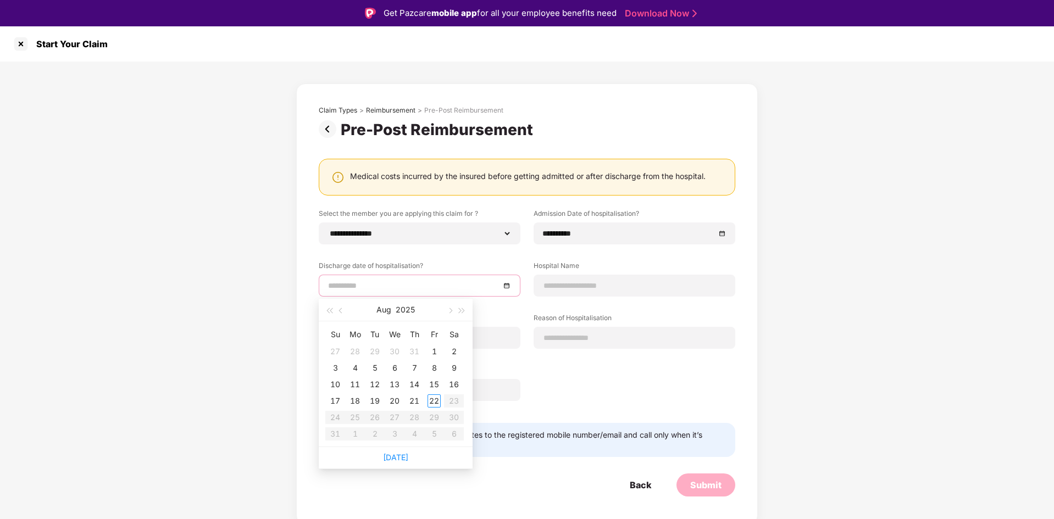
type input "**********"
click at [344, 313] on button "button" at bounding box center [341, 310] width 12 height 22
type input "**********"
click at [434, 368] on div "11" at bounding box center [434, 368] width 13 height 13
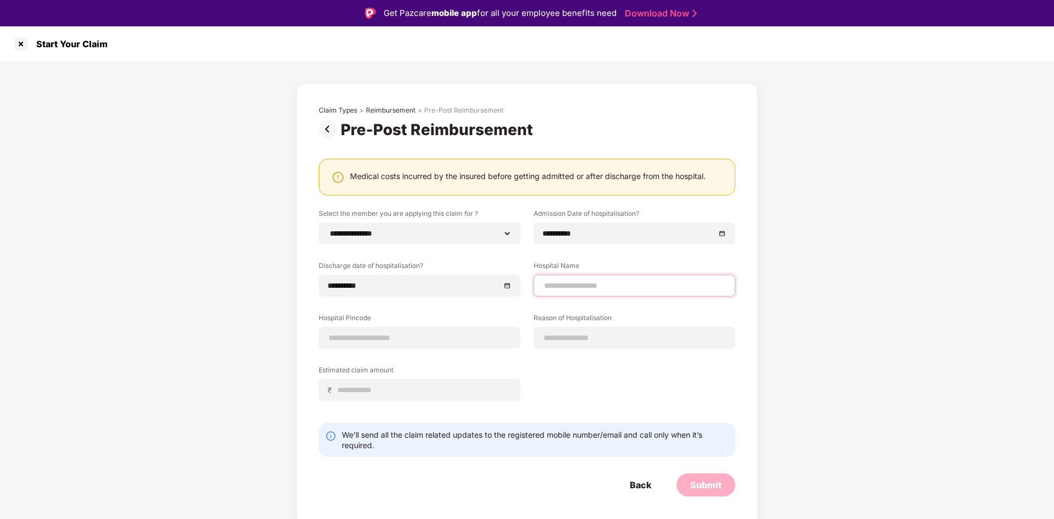
click at [587, 283] on input at bounding box center [634, 286] width 183 height 12
type input "**********"
click at [435, 340] on input at bounding box center [419, 338] width 183 height 12
type input "******"
select select "****"
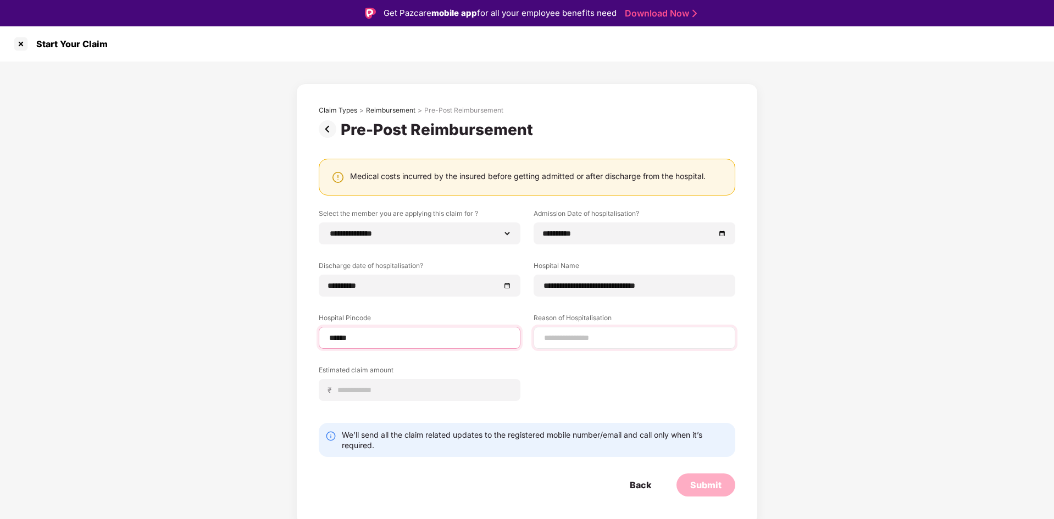
select select "**********"
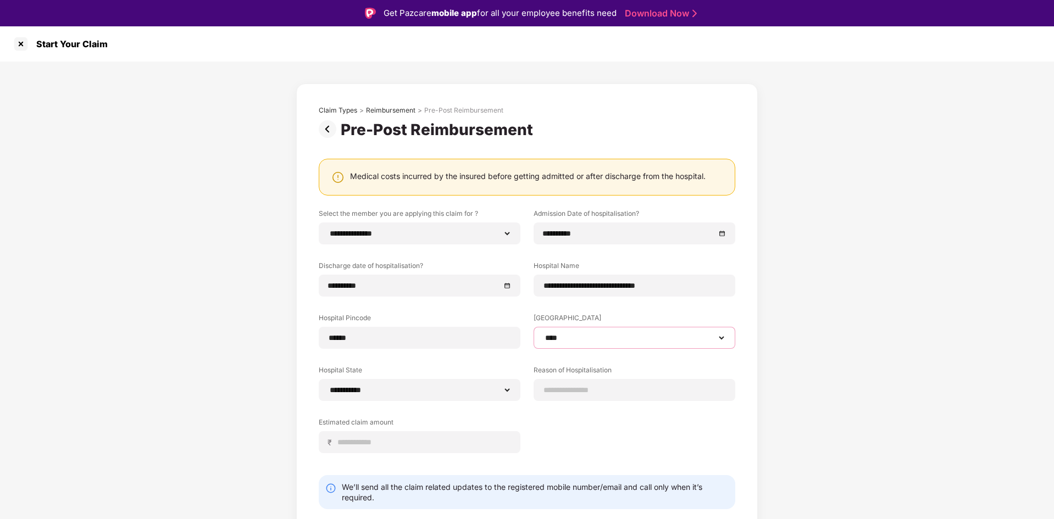
drag, startPoint x: 545, startPoint y: 342, endPoint x: 562, endPoint y: 341, distance: 17.1
click at [562, 341] on select "**********" at bounding box center [634, 338] width 183 height 9
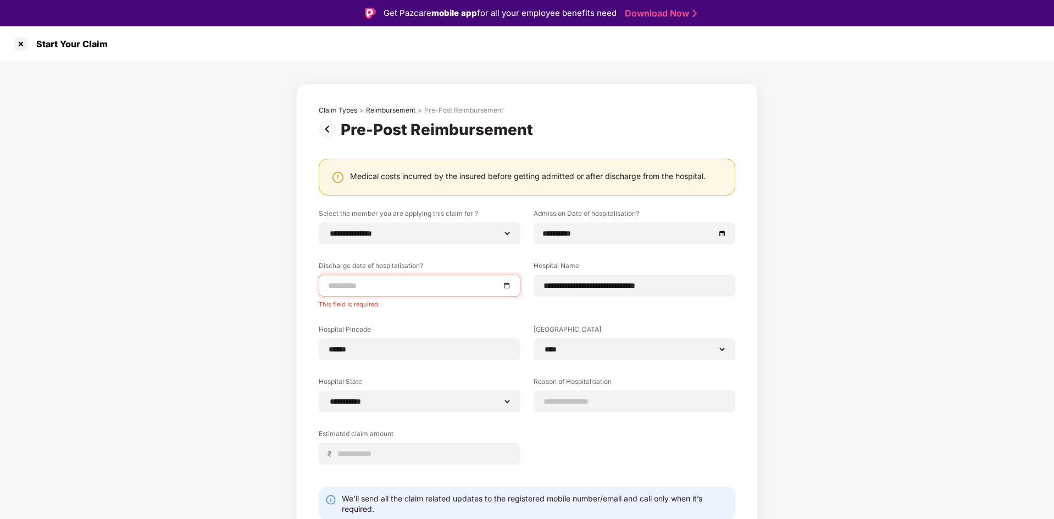
click at [500, 286] on div at bounding box center [419, 286] width 183 height 12
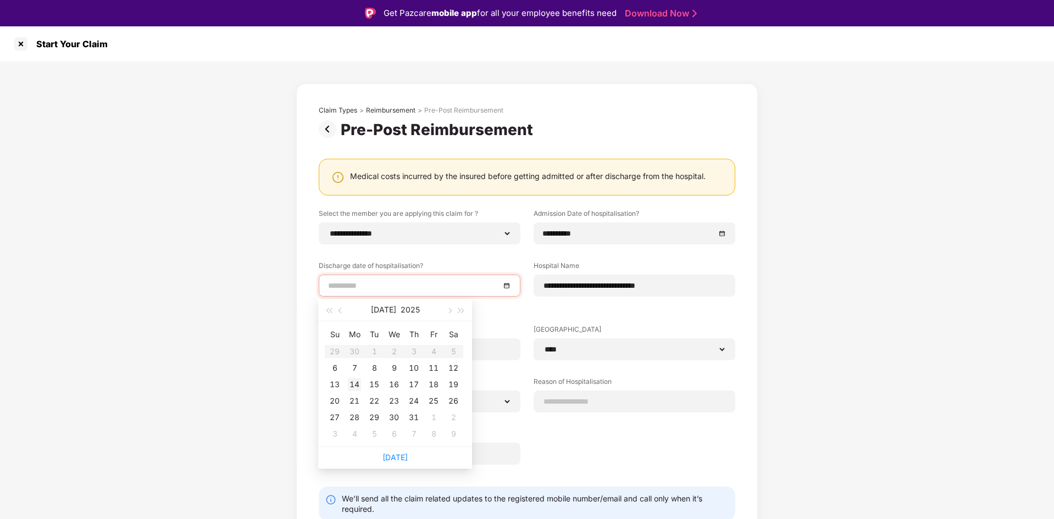
type input "**********"
click at [358, 381] on div "14" at bounding box center [354, 384] width 13 height 13
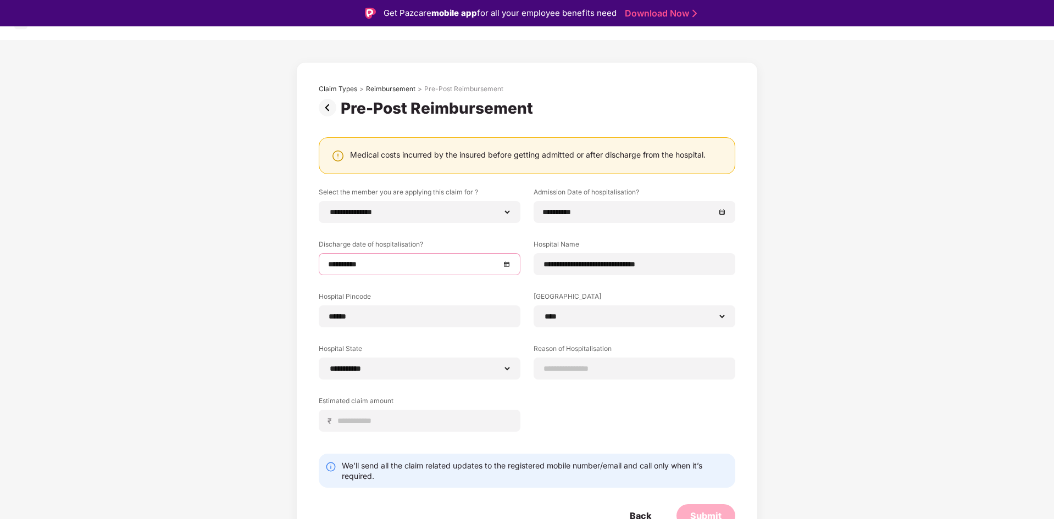
scroll to position [31, 0]
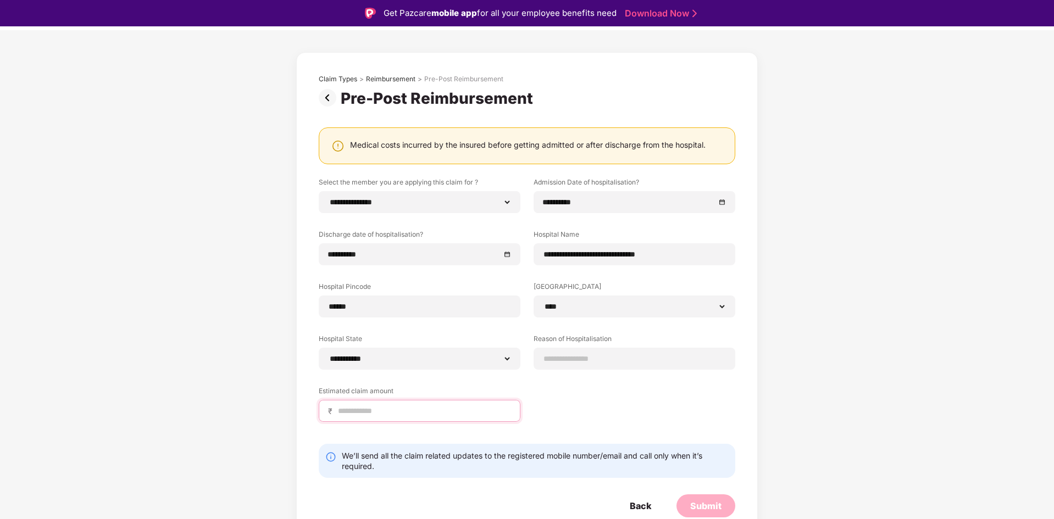
click at [426, 410] on input at bounding box center [424, 412] width 174 height 12
type input "*****"
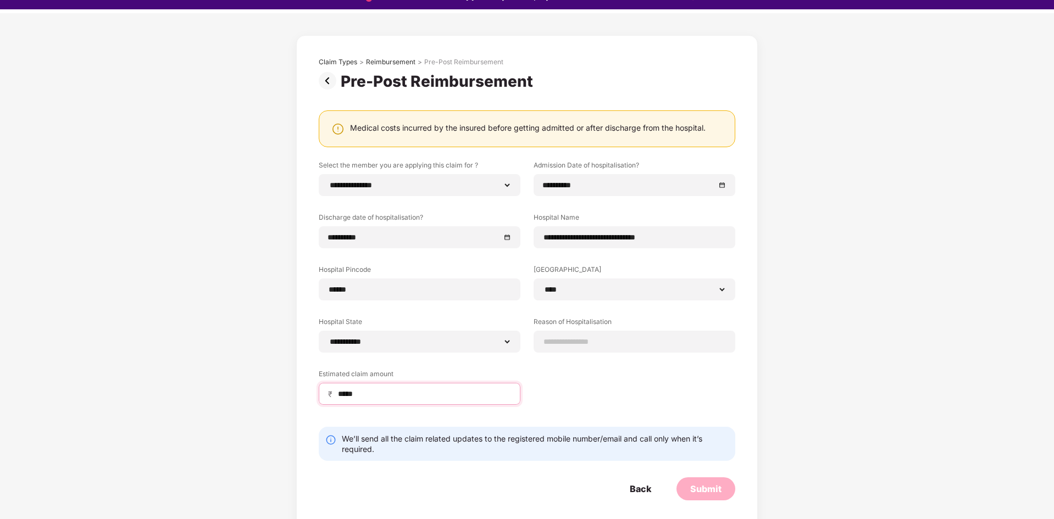
scroll to position [26, 0]
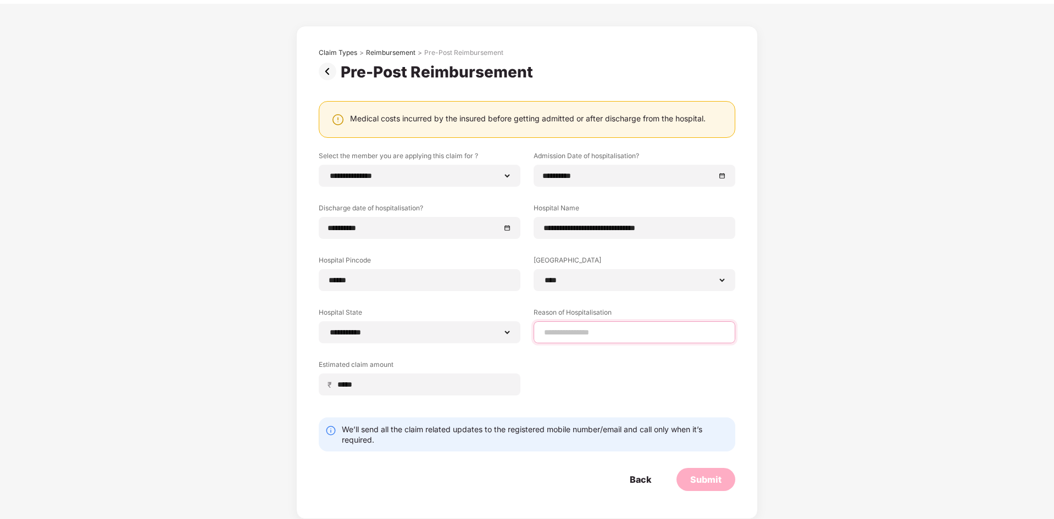
click at [593, 332] on input at bounding box center [634, 333] width 183 height 12
type input "*********"
click at [707, 482] on div "Submit" at bounding box center [705, 480] width 31 height 12
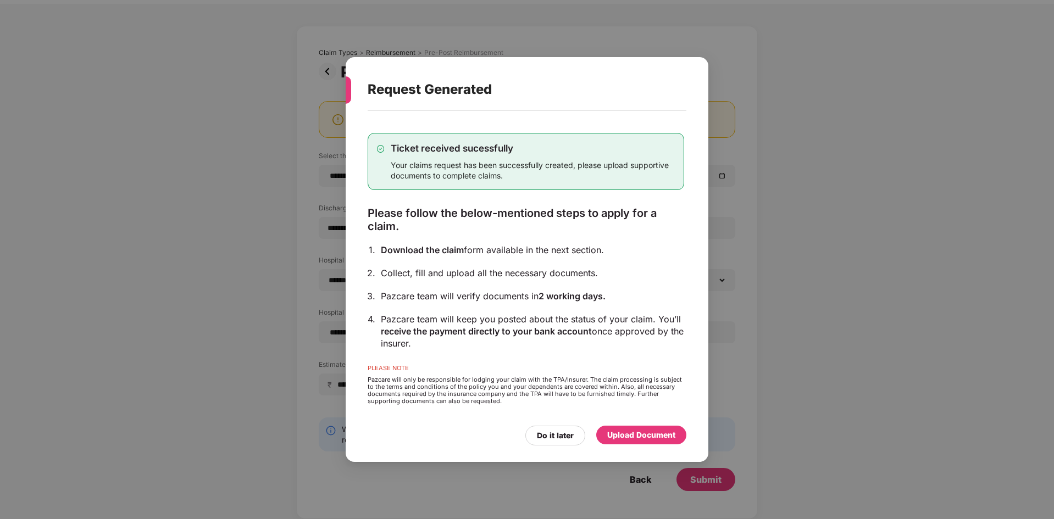
click at [657, 434] on div "Upload Document" at bounding box center [641, 435] width 68 height 12
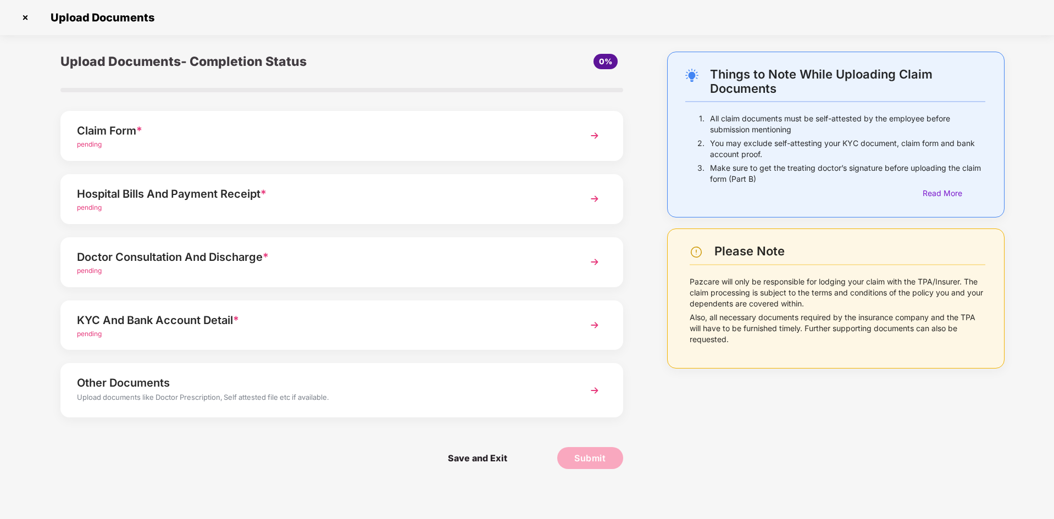
scroll to position [0, 0]
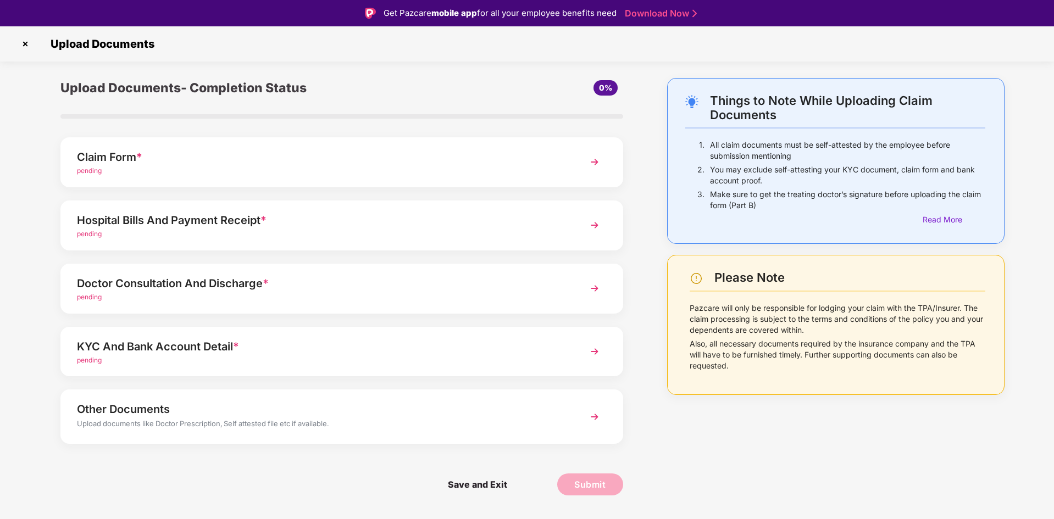
click at [160, 169] on div "pending" at bounding box center [319, 171] width 485 height 10
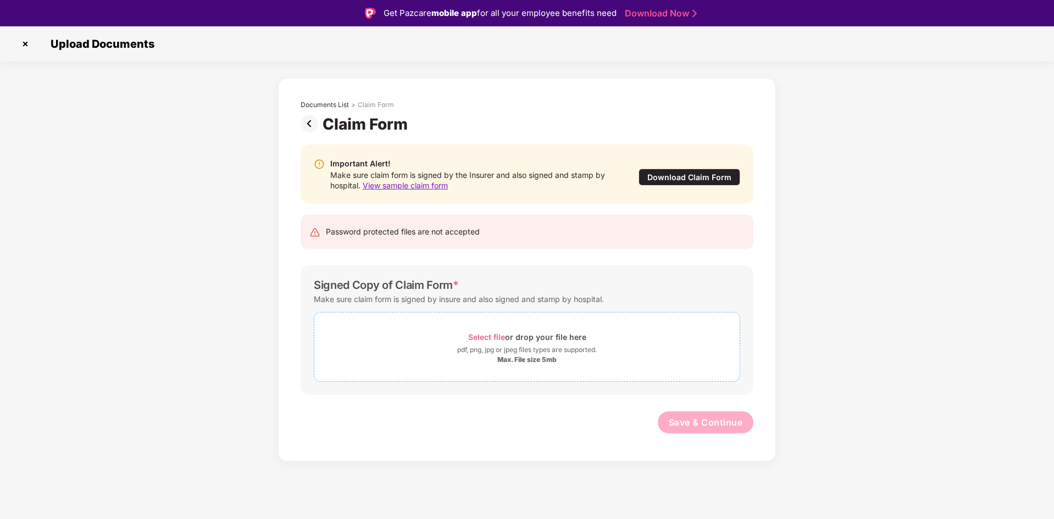
click at [494, 337] on span "Select file" at bounding box center [486, 336] width 37 height 9
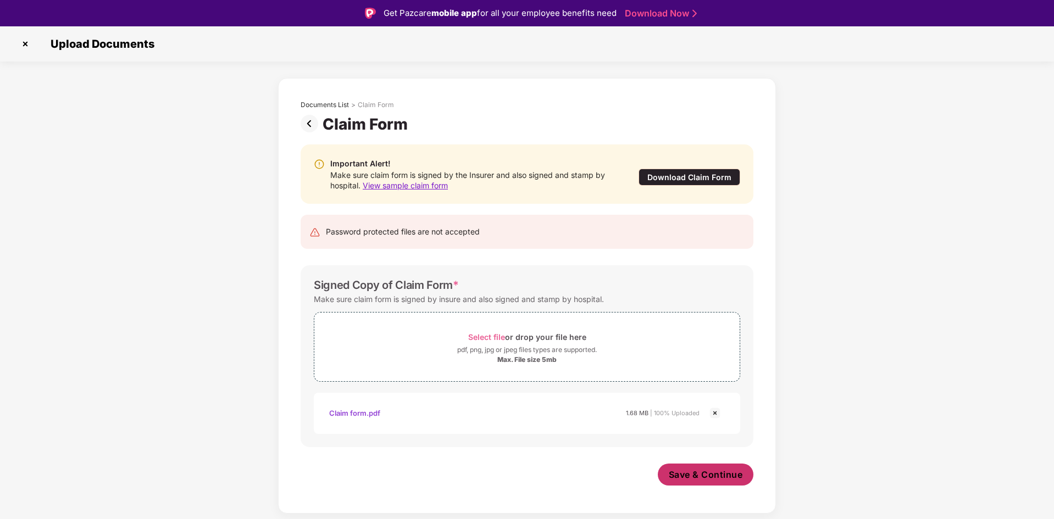
click at [720, 479] on span "Save & Continue" at bounding box center [706, 475] width 74 height 12
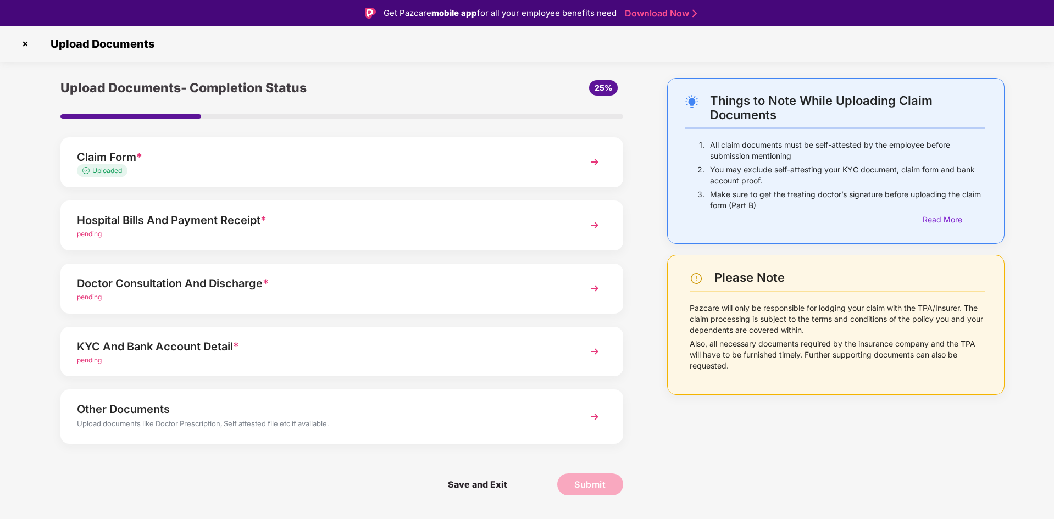
click at [143, 225] on div "Hospital Bills And Payment Receipt *" at bounding box center [319, 221] width 485 height 18
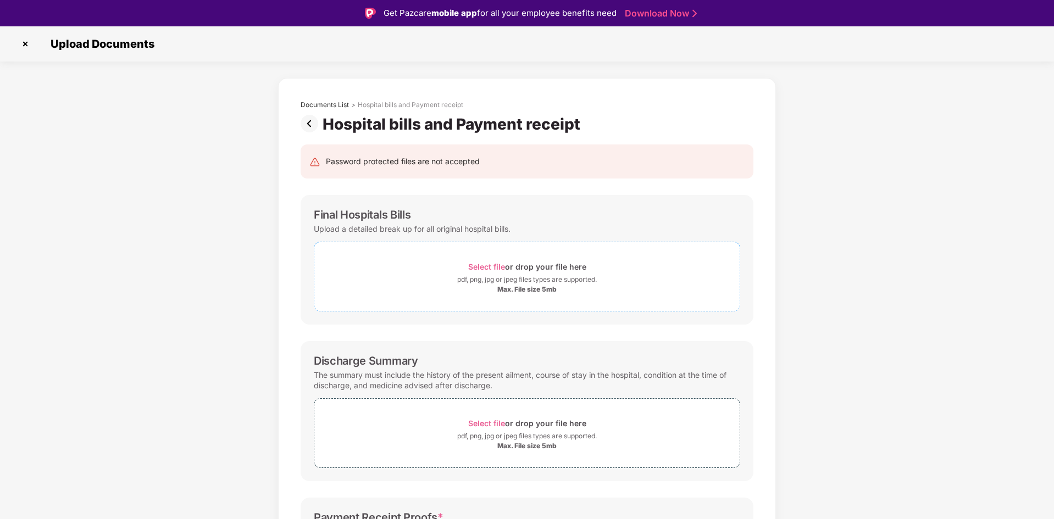
click at [491, 269] on span "Select file" at bounding box center [486, 266] width 37 height 9
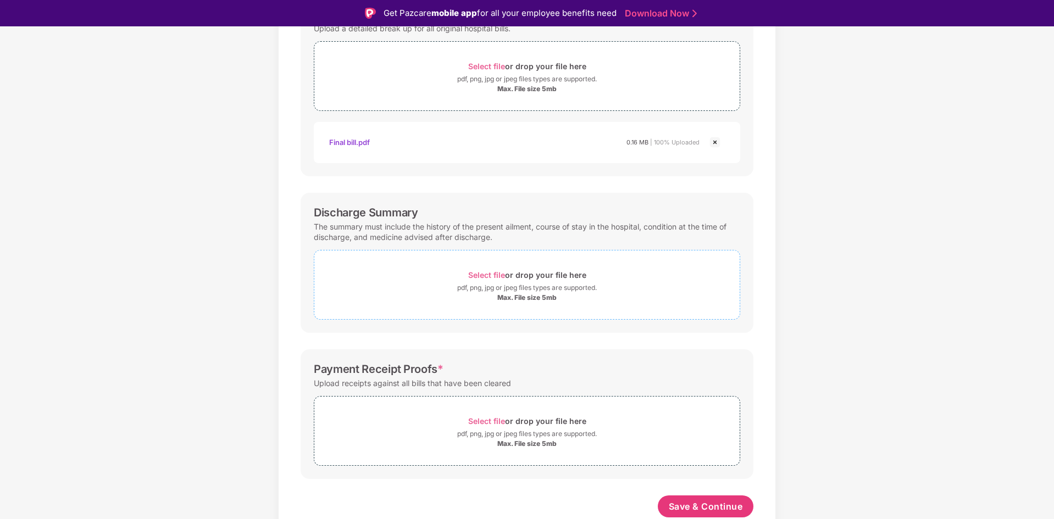
scroll to position [201, 0]
click at [486, 275] on span "Select file" at bounding box center [486, 274] width 37 height 9
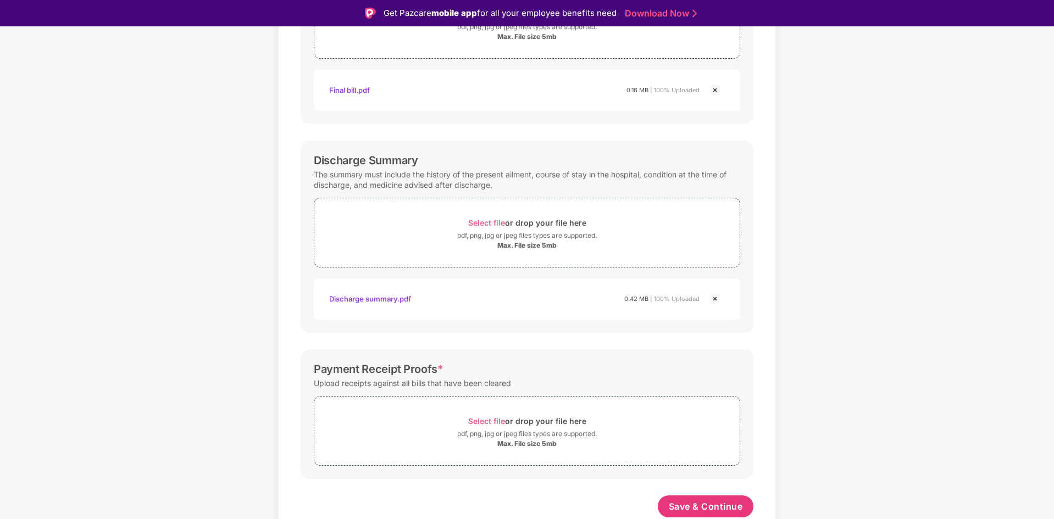
scroll to position [253, 0]
click at [488, 424] on span "Select file" at bounding box center [486, 421] width 37 height 9
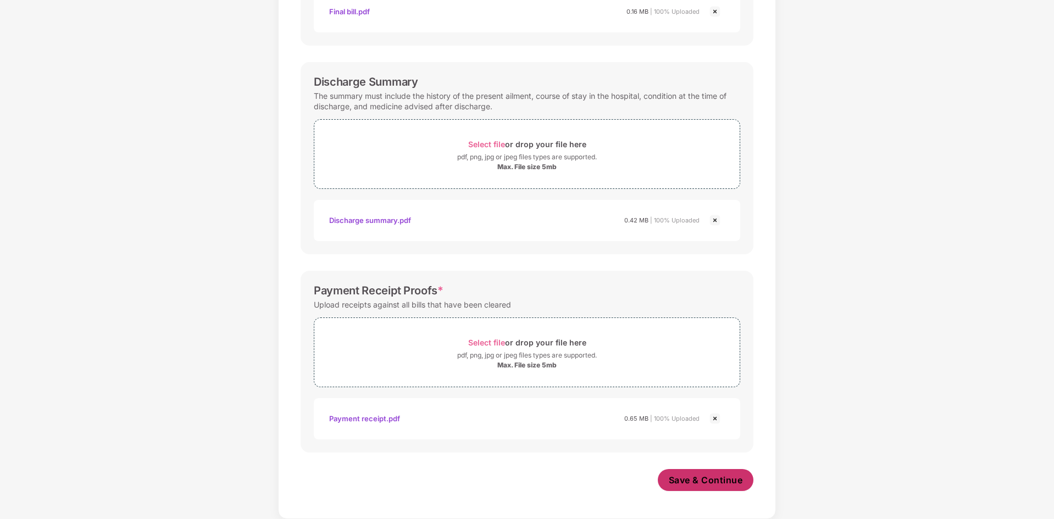
scroll to position [305, 0]
click at [695, 477] on span "Save & Continue" at bounding box center [706, 480] width 74 height 12
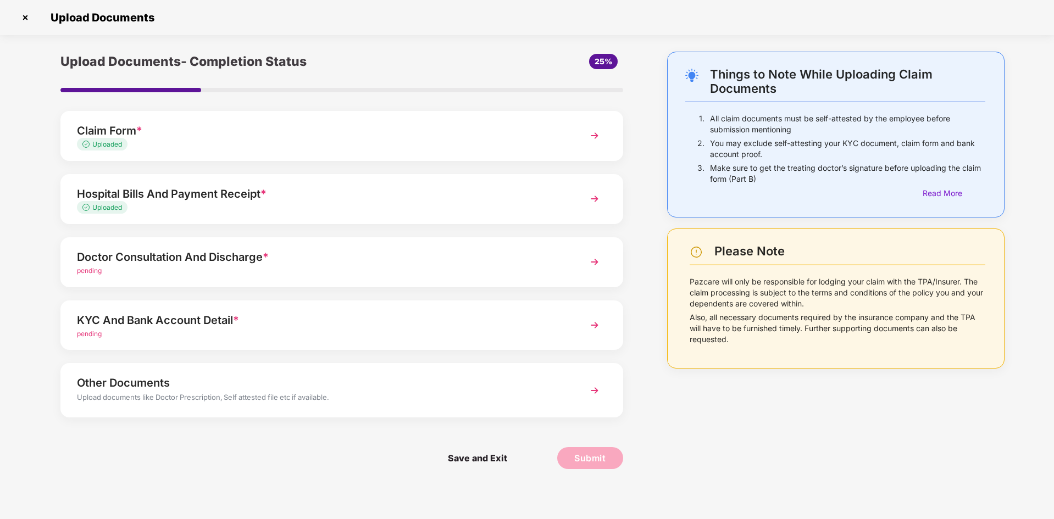
click at [232, 262] on div "Doctor Consultation And Discharge *" at bounding box center [319, 257] width 485 height 18
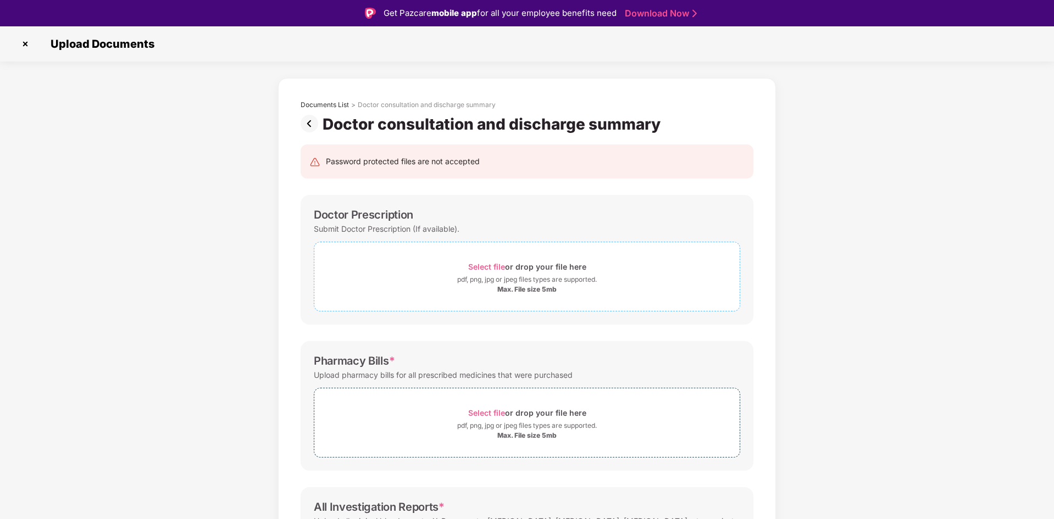
click at [495, 269] on span "Select file" at bounding box center [486, 266] width 37 height 9
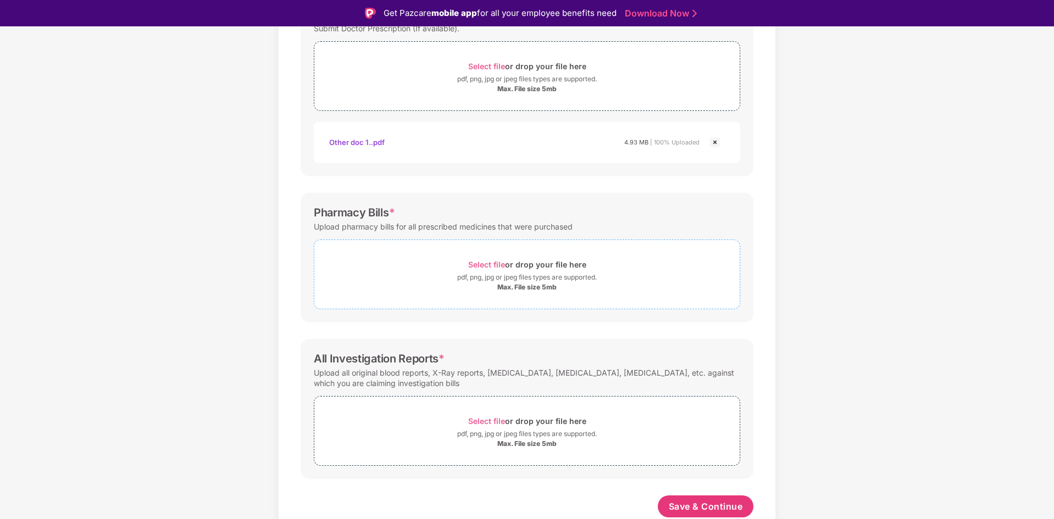
scroll to position [201, 0]
click at [489, 263] on span "Select file" at bounding box center [486, 264] width 37 height 9
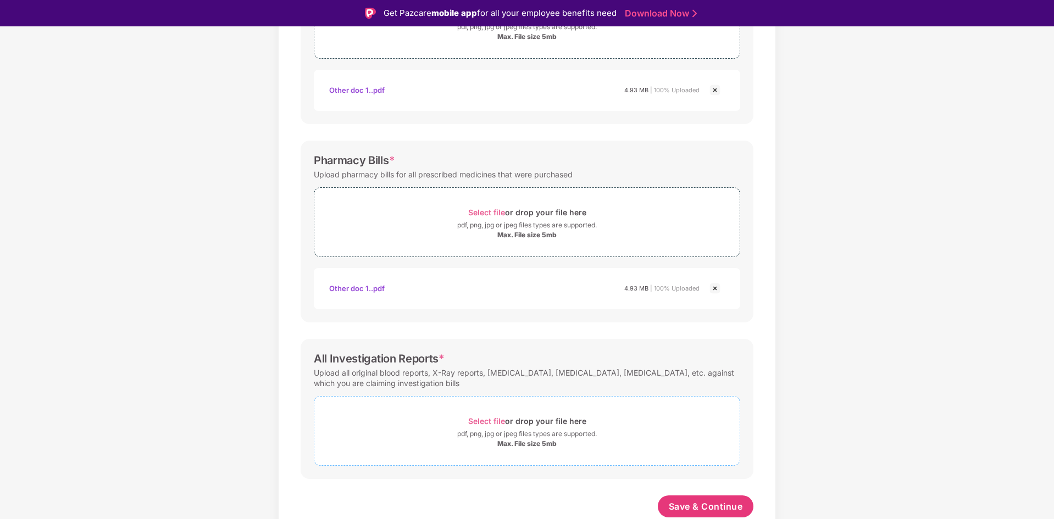
scroll to position [253, 0]
click at [483, 423] on span "Select file" at bounding box center [486, 421] width 37 height 9
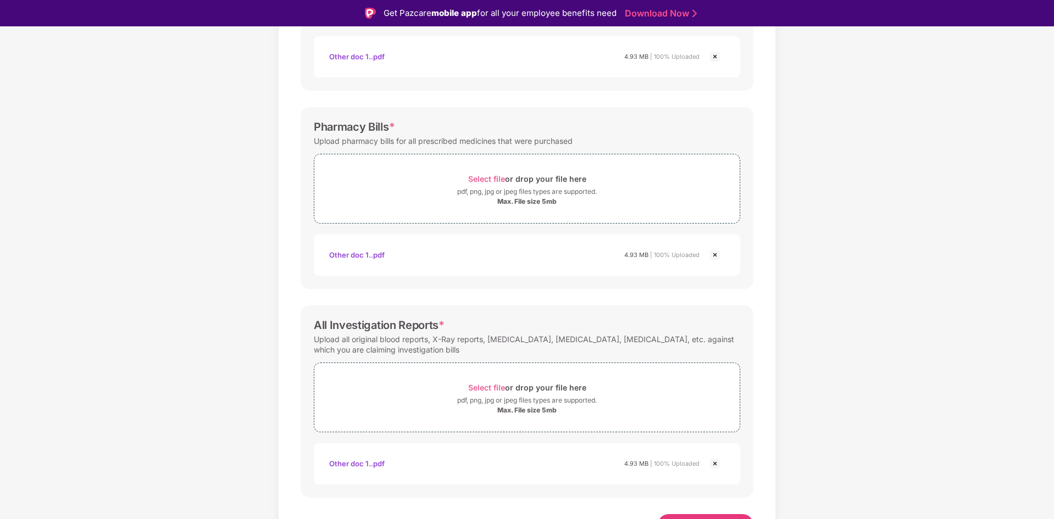
scroll to position [305, 0]
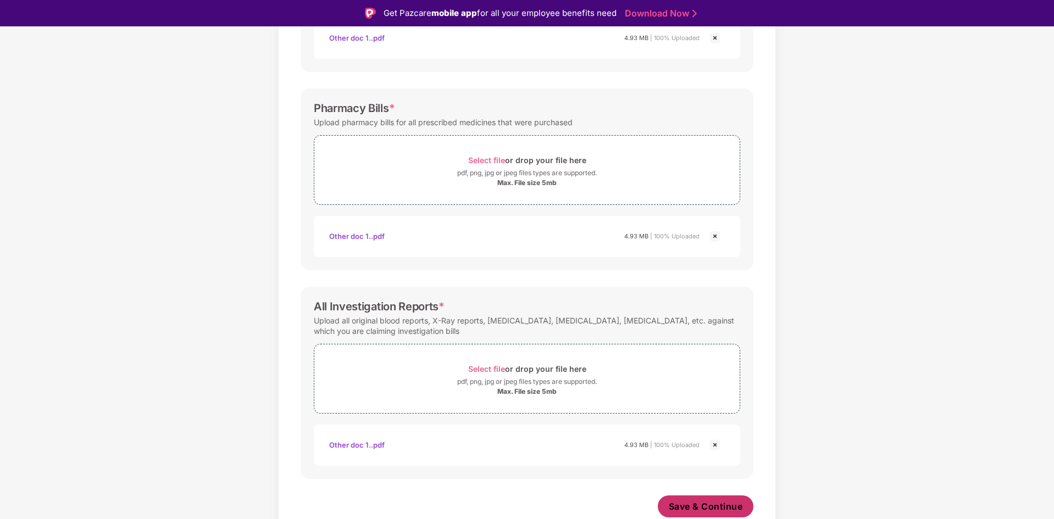
click at [682, 506] on span "Save & Continue" at bounding box center [706, 507] width 74 height 12
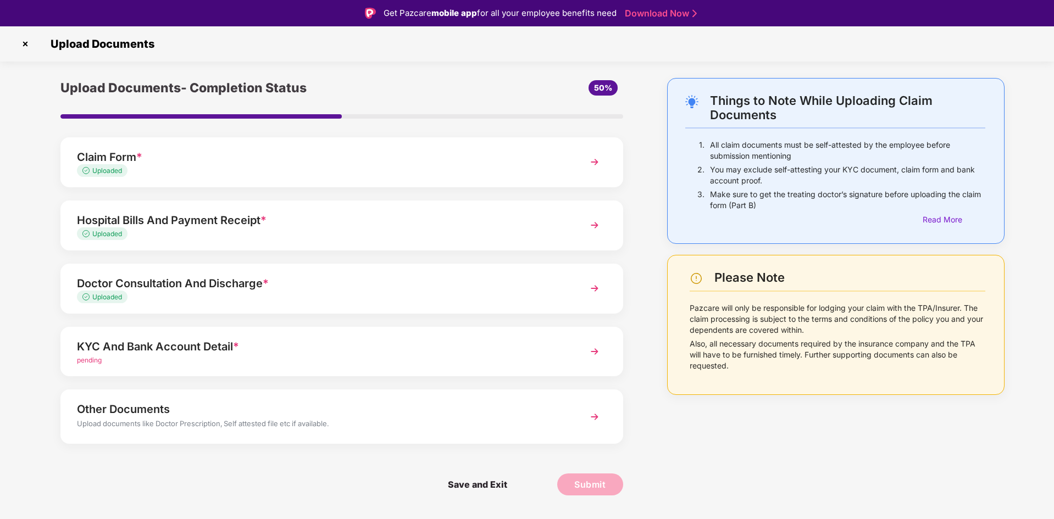
scroll to position [26, 0]
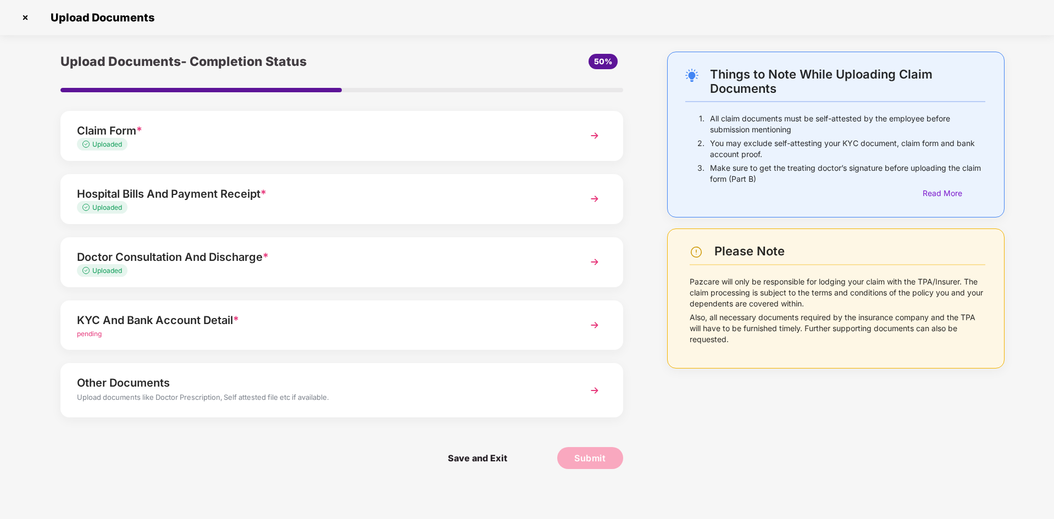
click at [198, 316] on div "KYC And Bank Account Detail *" at bounding box center [319, 321] width 485 height 18
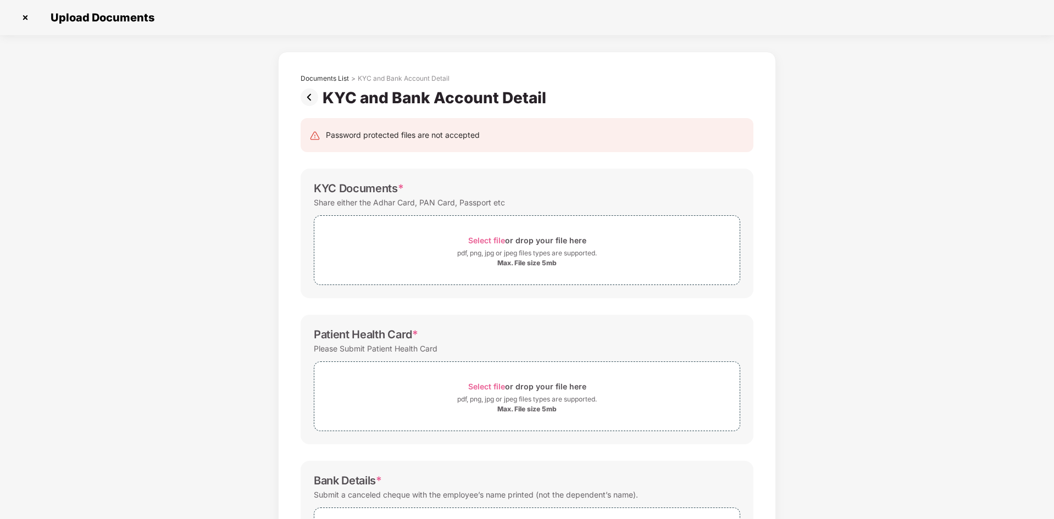
scroll to position [0, 0]
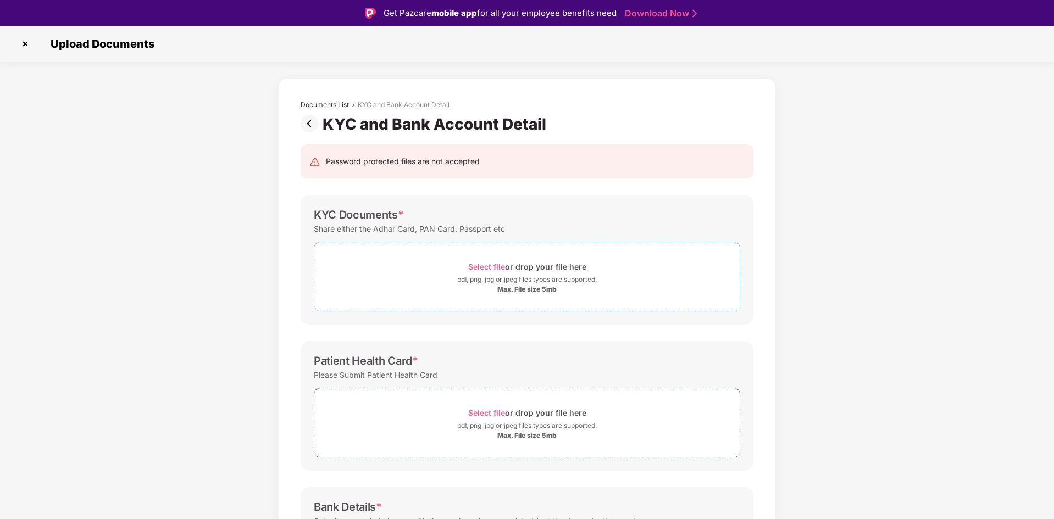
click at [496, 267] on span "Select file" at bounding box center [486, 266] width 37 height 9
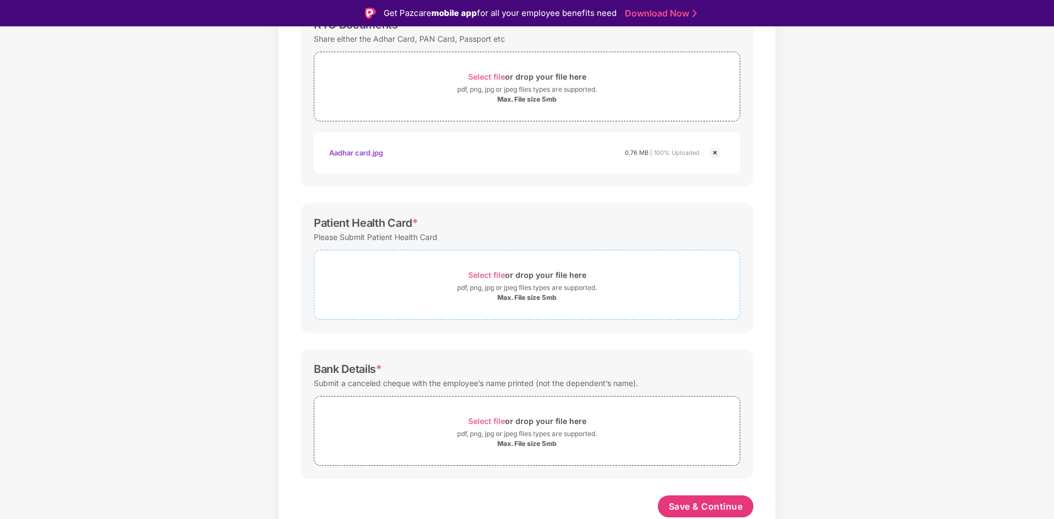
scroll to position [190, 0]
click at [490, 275] on span "Select file" at bounding box center [486, 274] width 37 height 9
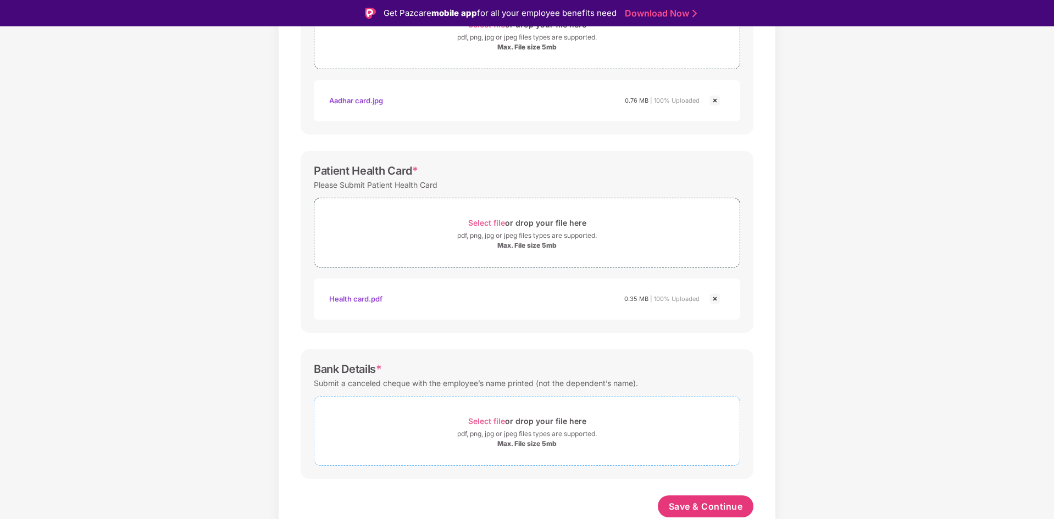
scroll to position [242, 0]
click at [491, 423] on span "Select file" at bounding box center [486, 421] width 37 height 9
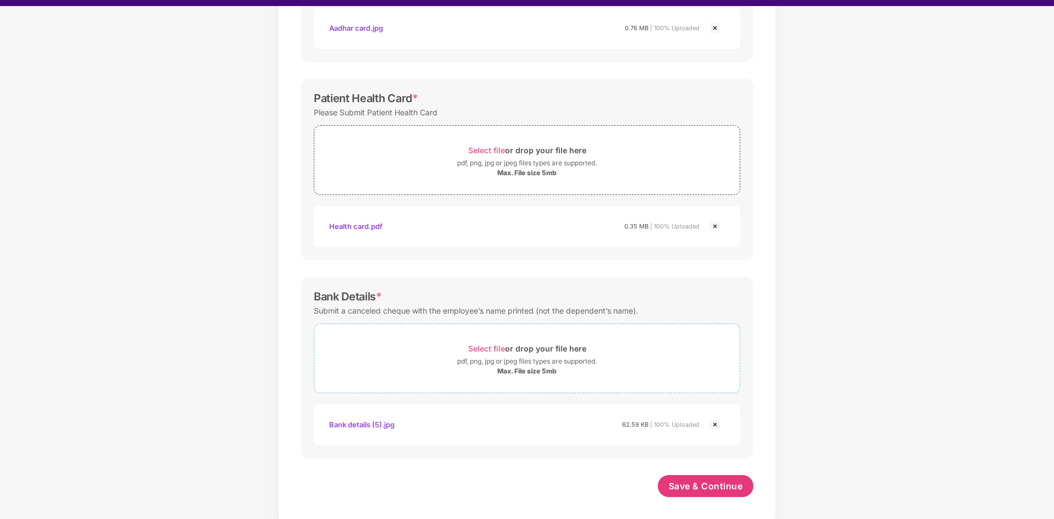
scroll to position [26, 0]
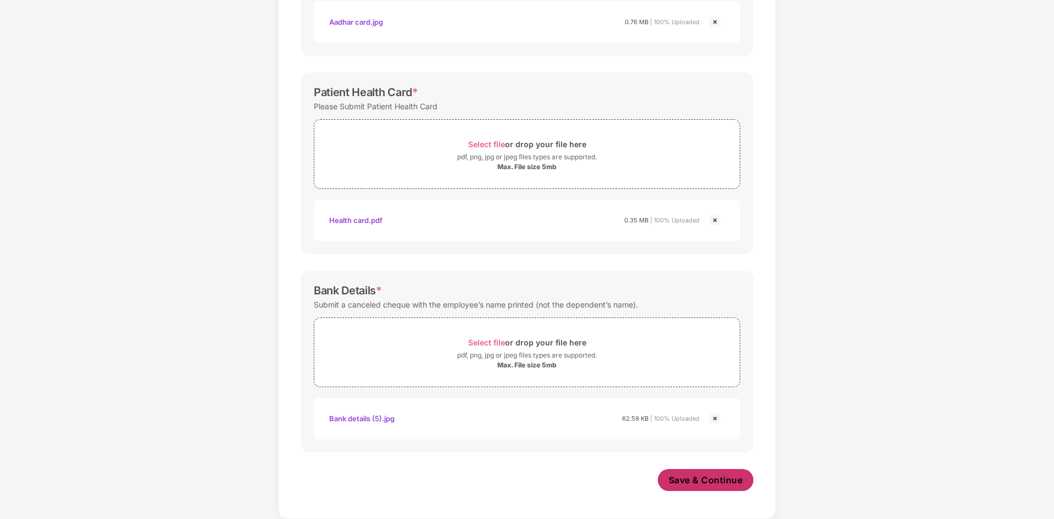
click at [690, 478] on span "Save & Continue" at bounding box center [706, 480] width 74 height 12
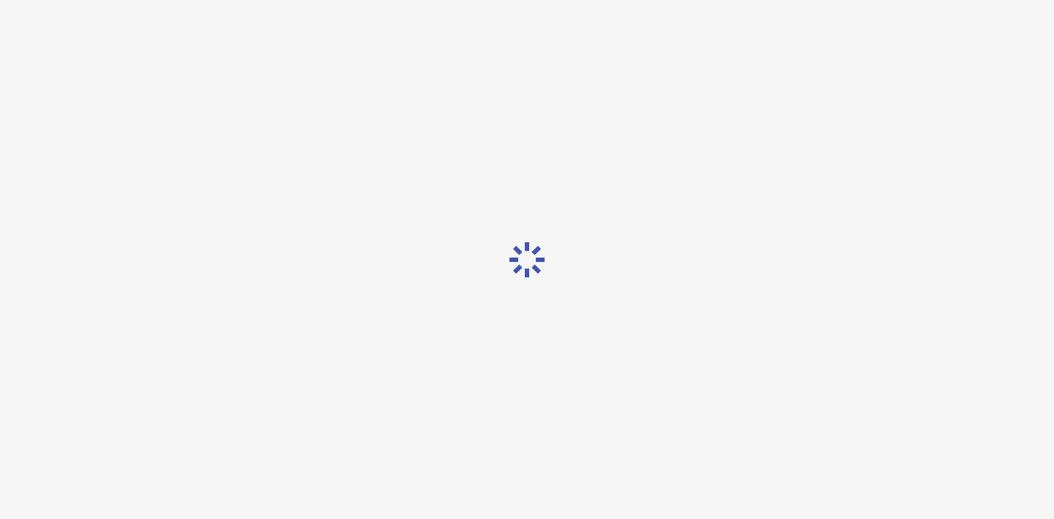
scroll to position [0, 0]
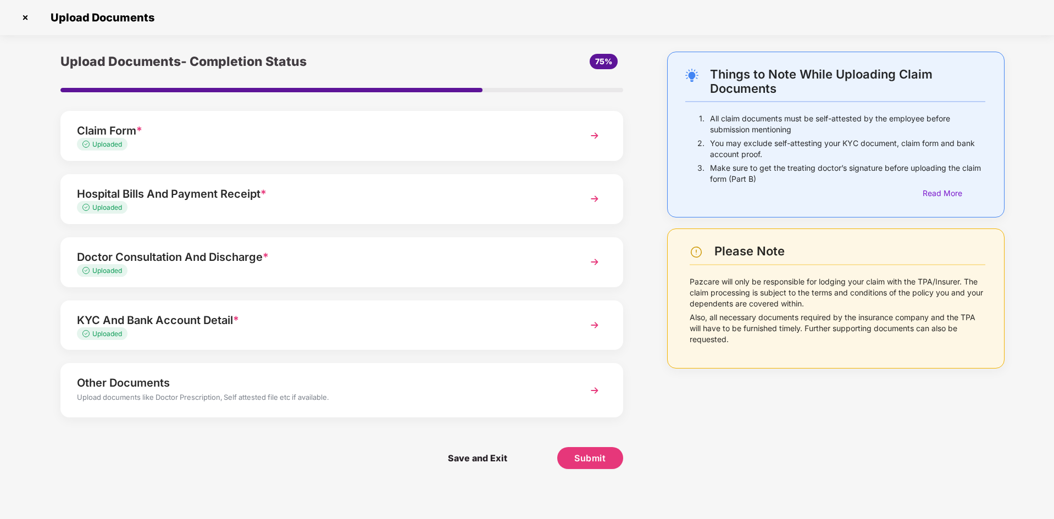
click at [271, 389] on div "Other Documents" at bounding box center [319, 383] width 485 height 18
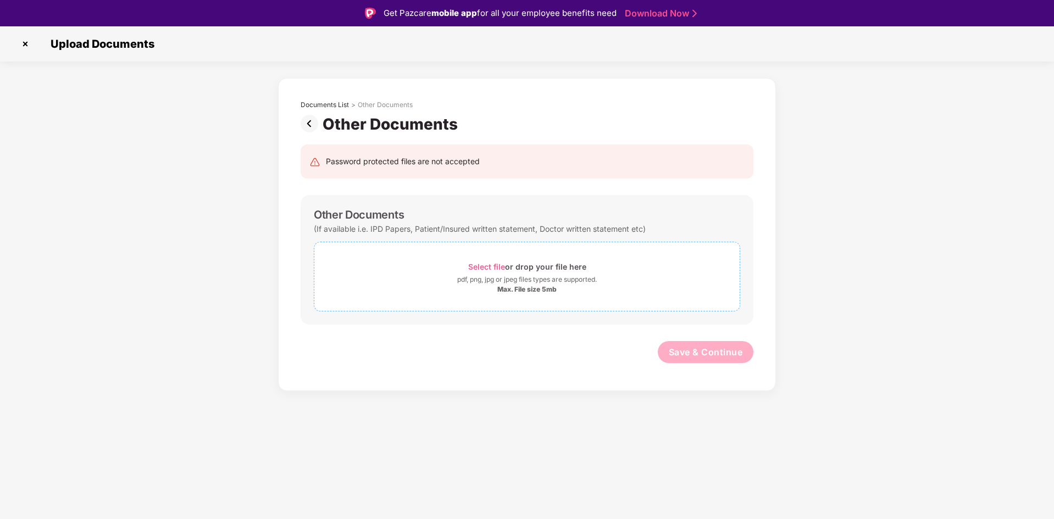
click at [494, 265] on span "Select file" at bounding box center [486, 266] width 37 height 9
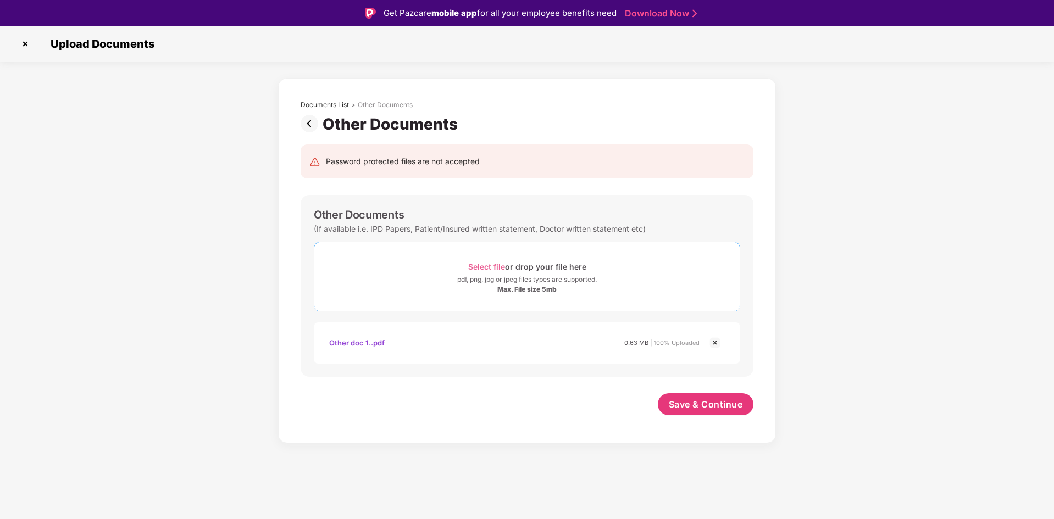
click at [491, 258] on span "Select file or drop your file here pdf, png, jpg or jpeg files types are suppor…" at bounding box center [526, 277] width 425 height 52
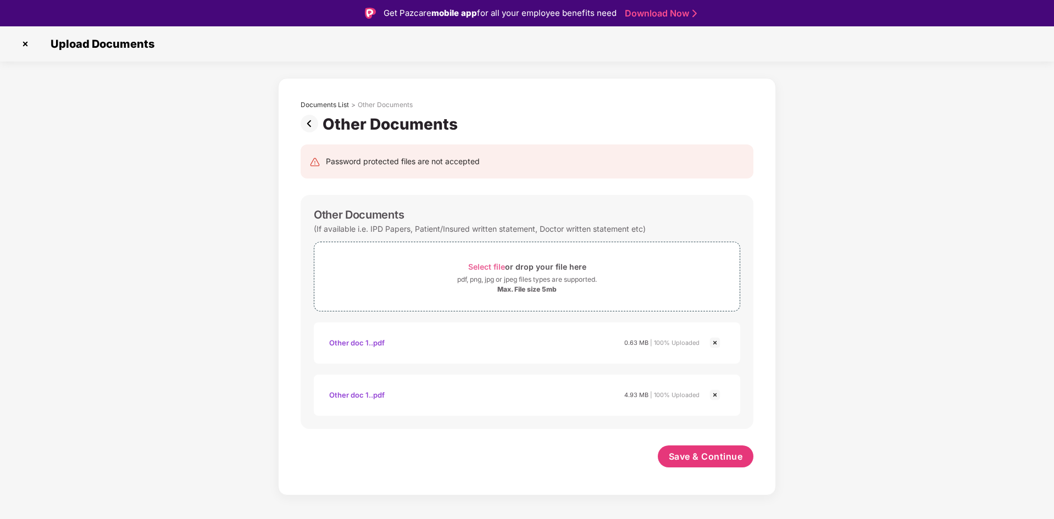
click at [719, 395] on img at bounding box center [714, 395] width 13 height 13
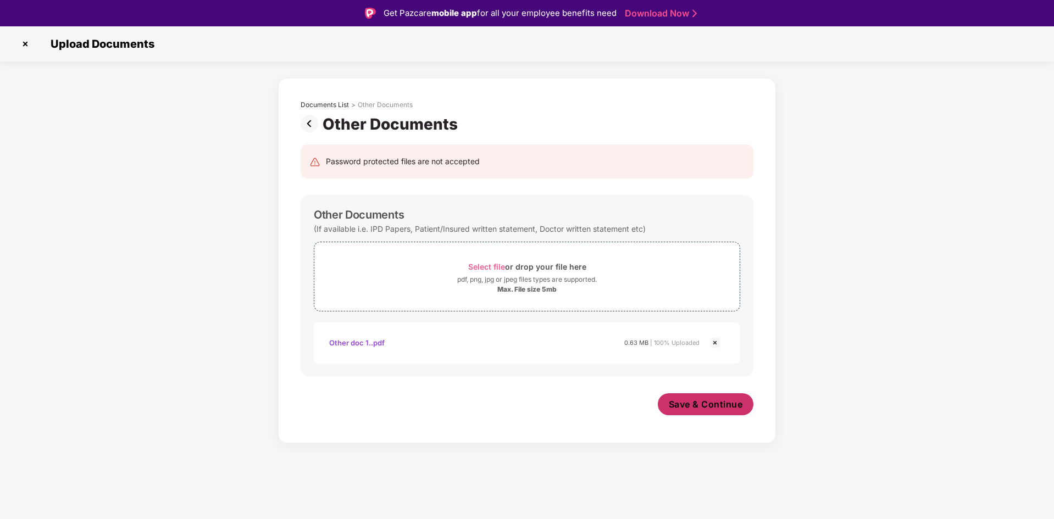
click at [697, 404] on span "Save & Continue" at bounding box center [706, 404] width 74 height 12
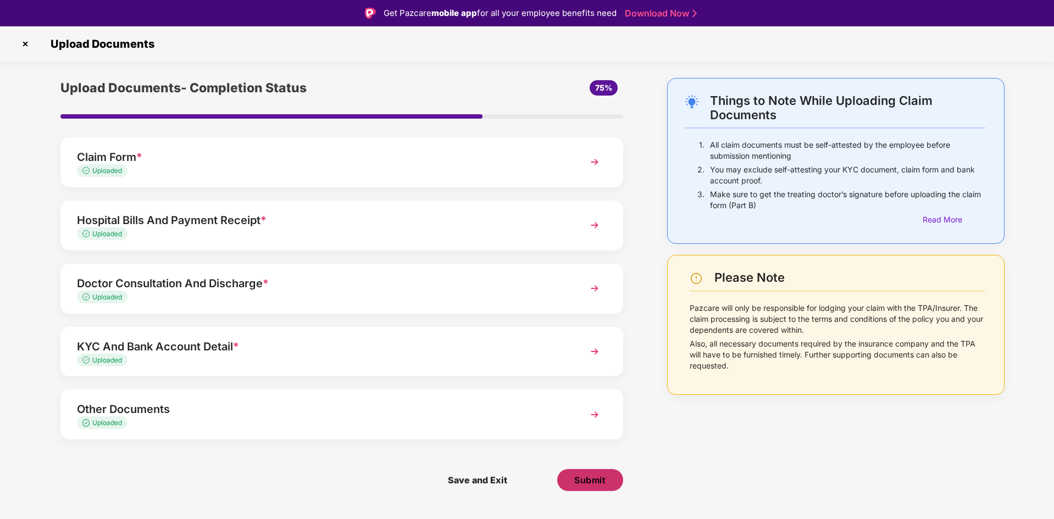
click at [604, 484] on span "Submit" at bounding box center [589, 480] width 31 height 12
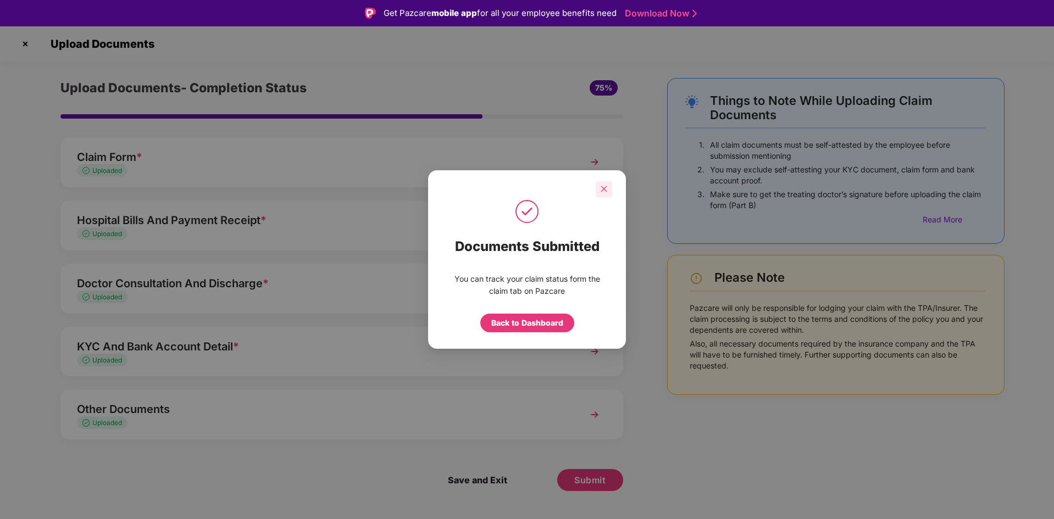
click at [607, 192] on icon "close" at bounding box center [604, 189] width 8 height 8
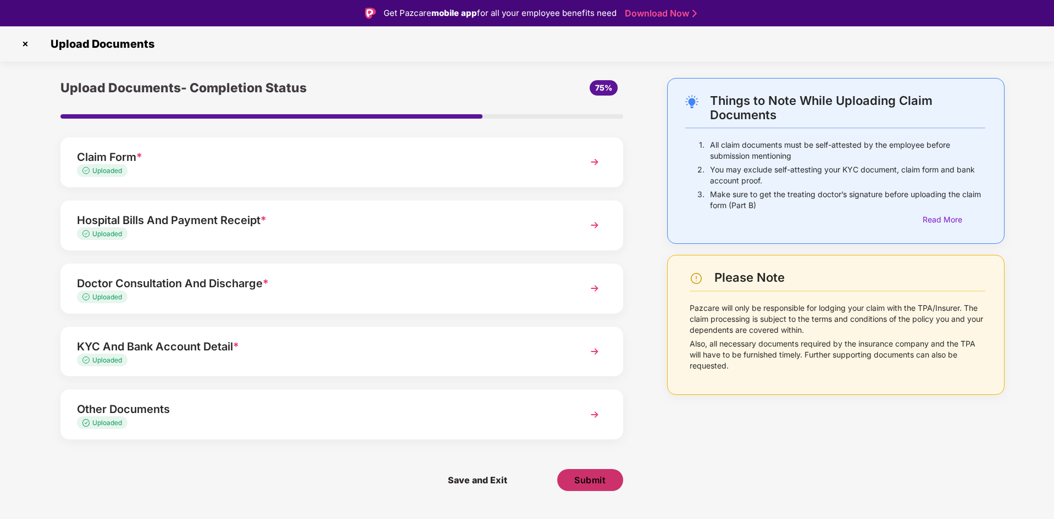
click at [590, 485] on span "Submit" at bounding box center [589, 480] width 31 height 12
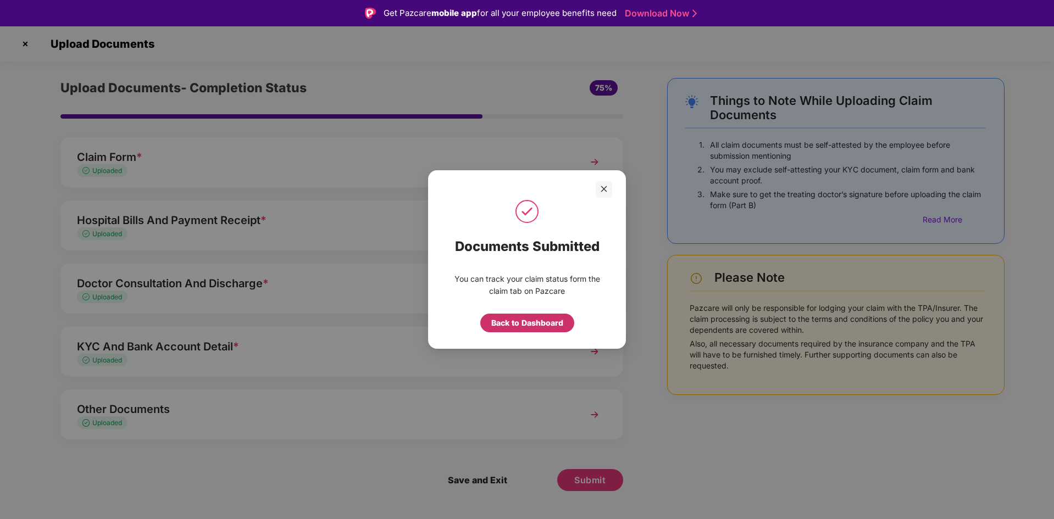
click at [525, 325] on div "Back to Dashboard" at bounding box center [527, 323] width 72 height 12
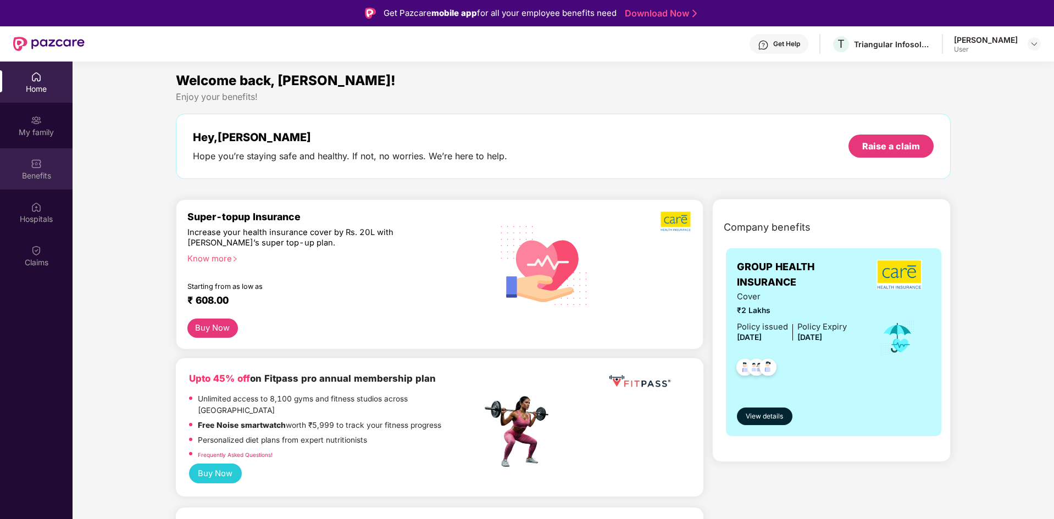
click at [35, 176] on div "Benefits" at bounding box center [36, 175] width 73 height 11
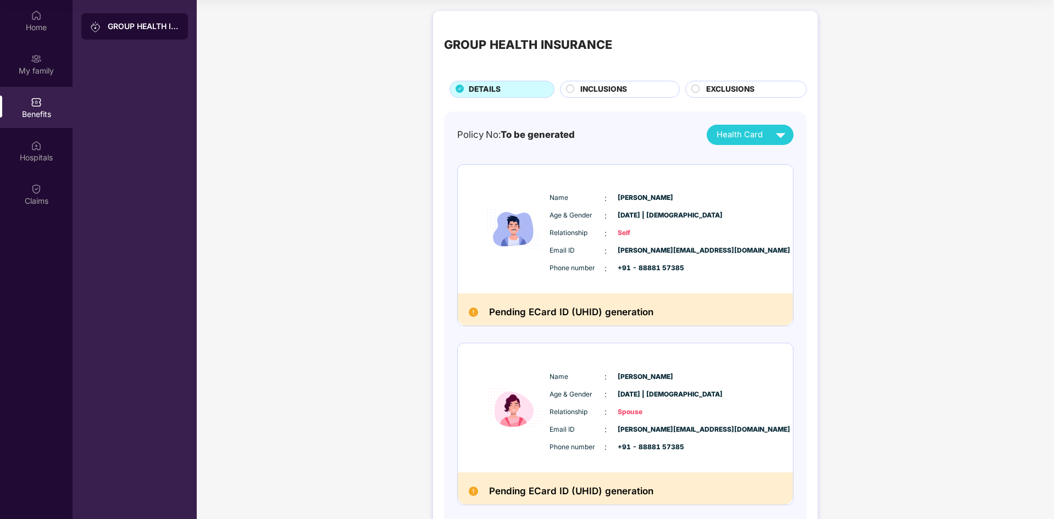
click at [567, 86] on circle at bounding box center [571, 89] width 8 height 8
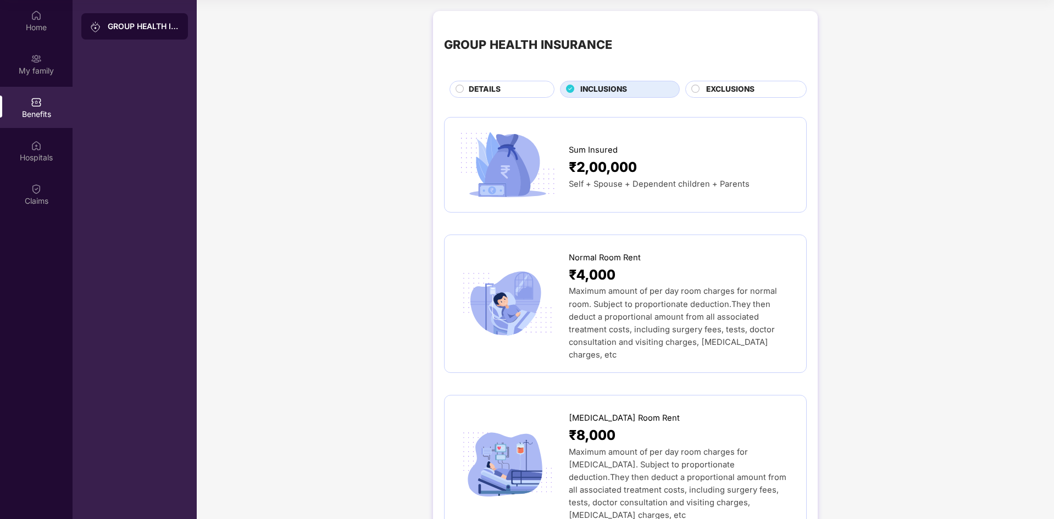
click at [713, 88] on span "EXCLUSIONS" at bounding box center [730, 90] width 48 height 12
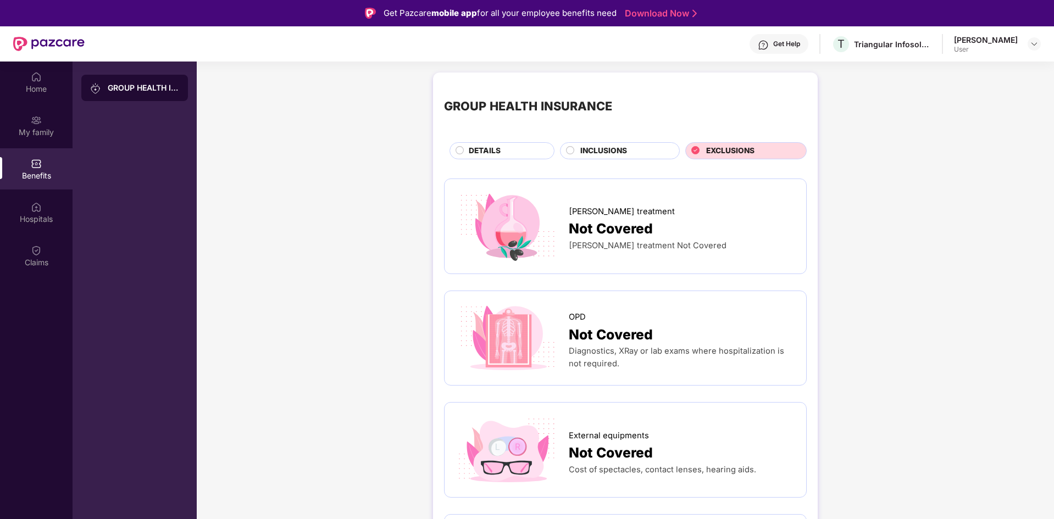
click at [1012, 41] on div "[PERSON_NAME]" at bounding box center [986, 40] width 64 height 10
click at [1038, 46] on img at bounding box center [1034, 44] width 9 height 9
click at [944, 69] on div "Logout" at bounding box center [982, 69] width 143 height 21
